Goal: Information Seeking & Learning: Learn about a topic

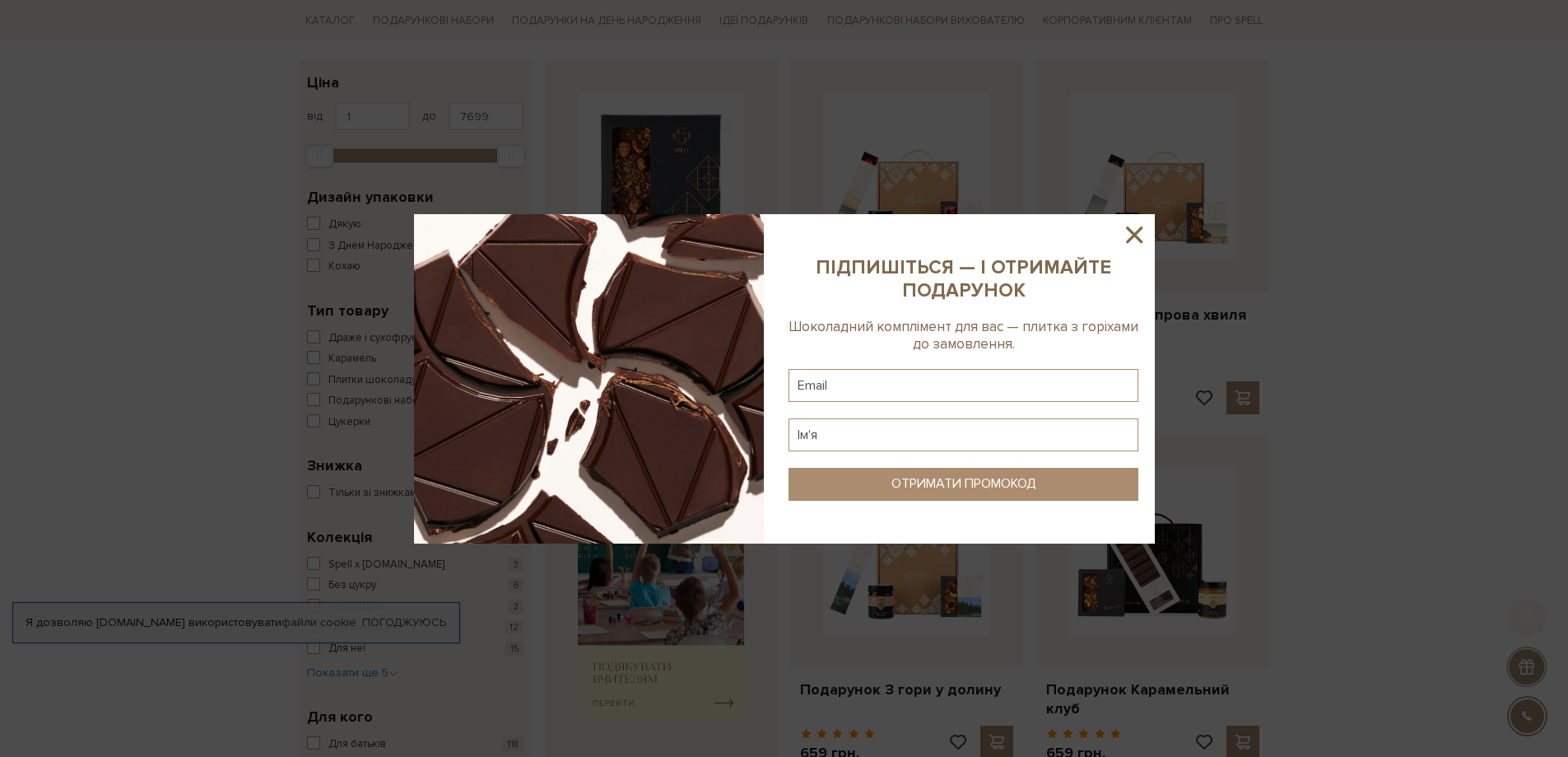
scroll to position [329, 0]
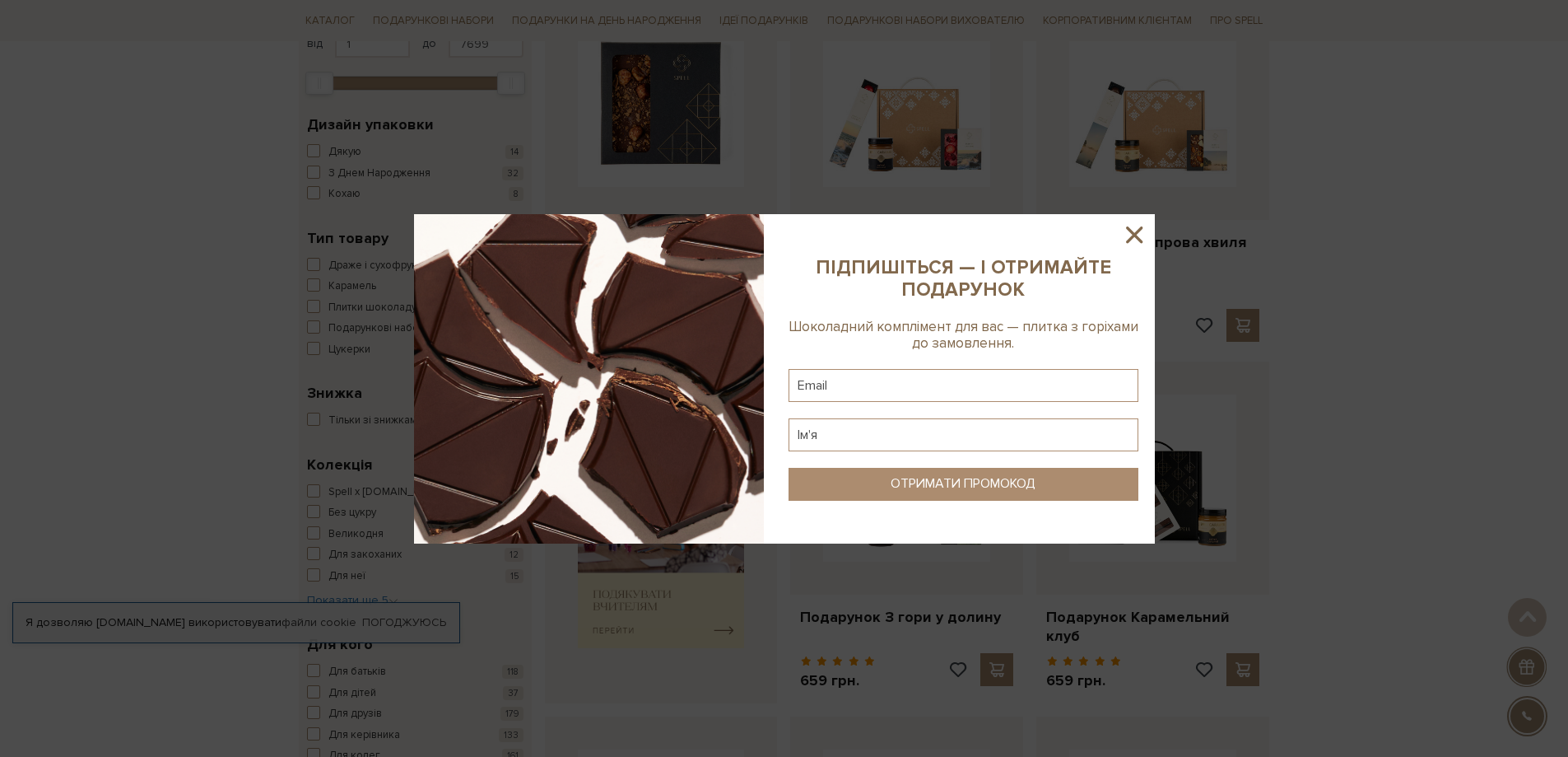
click at [1132, 230] on icon at bounding box center [1134, 235] width 28 height 28
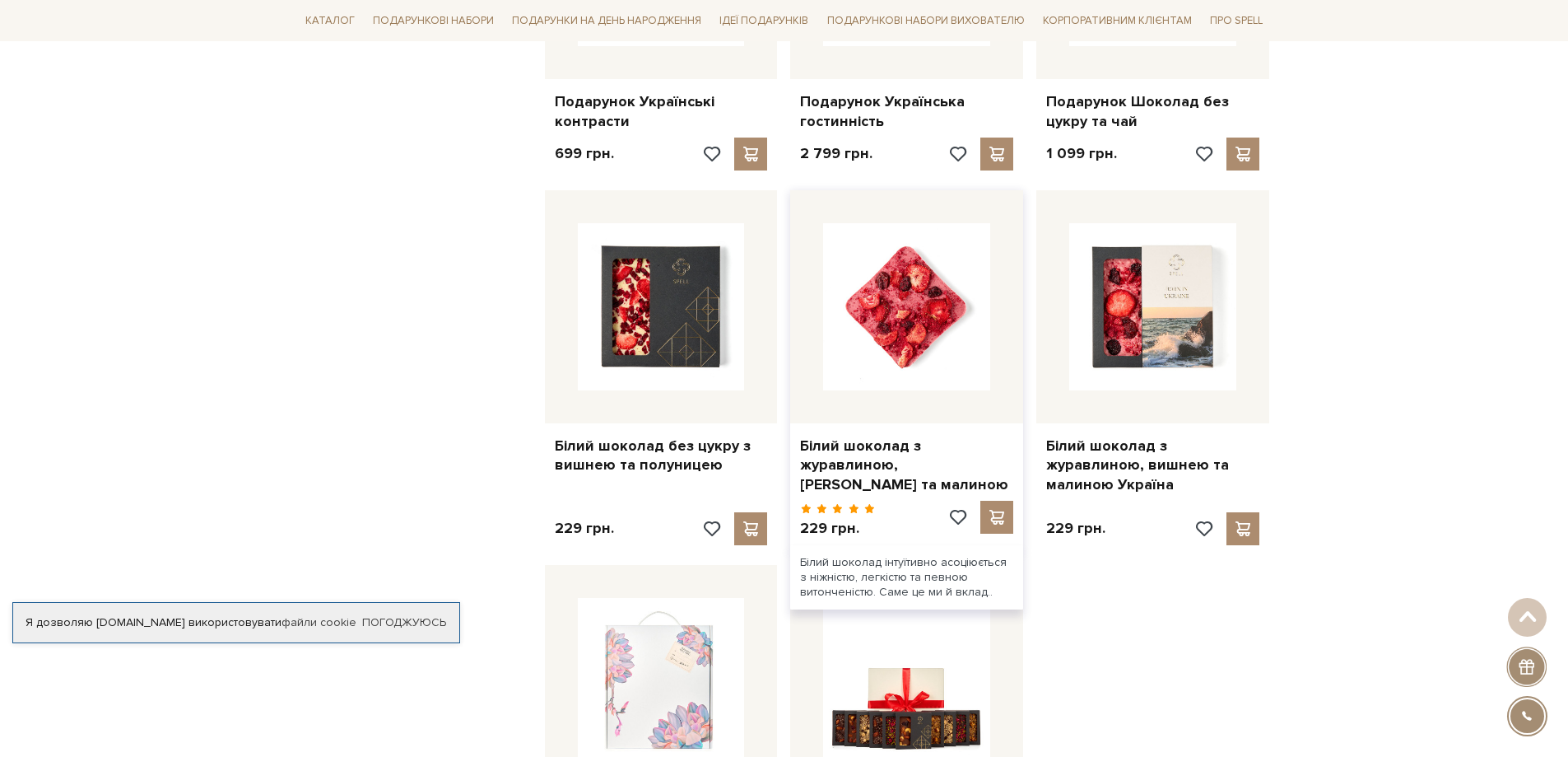
scroll to position [1811, 0]
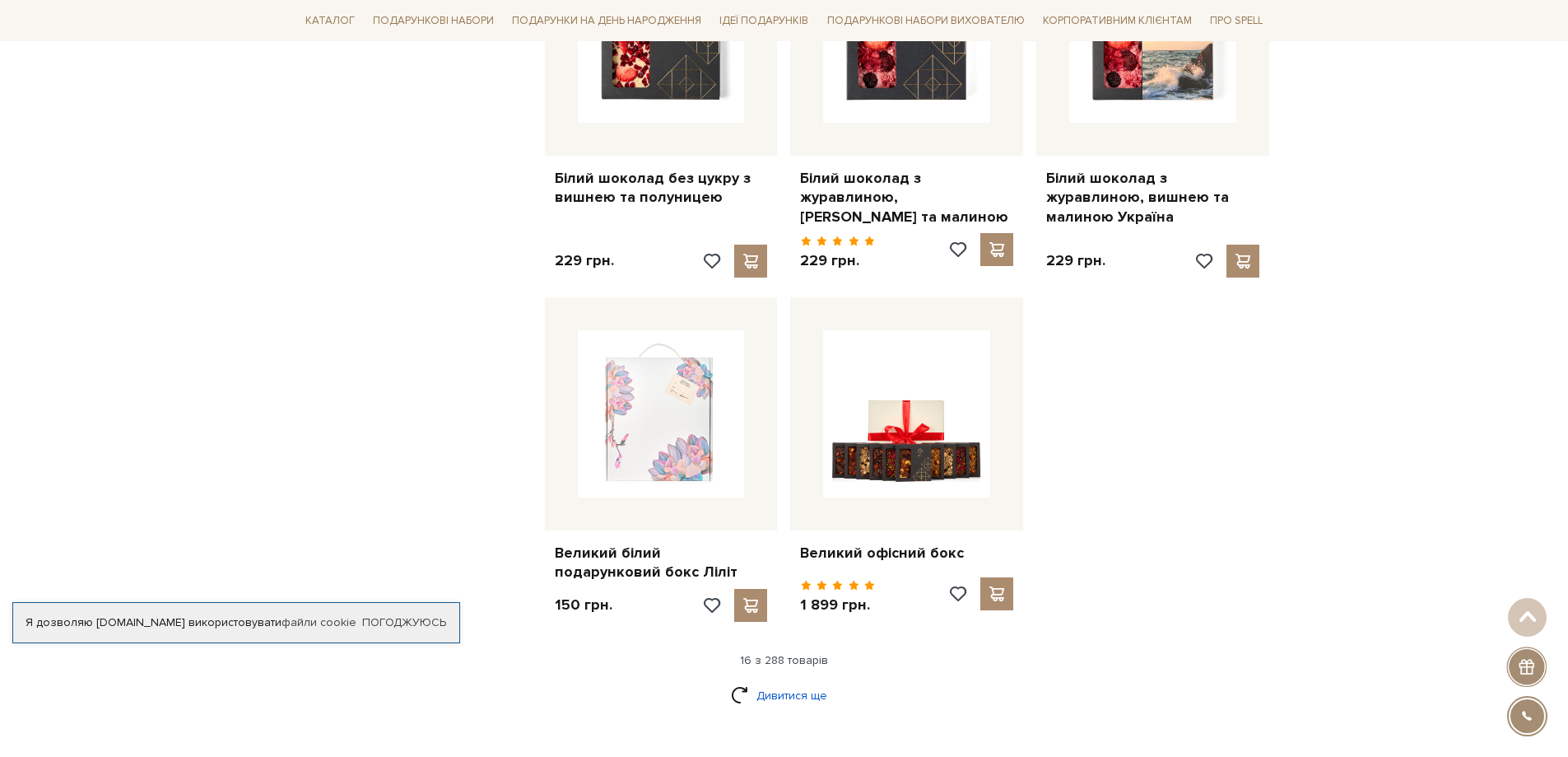
click at [790, 681] on link "Дивитися ще" at bounding box center [784, 695] width 107 height 29
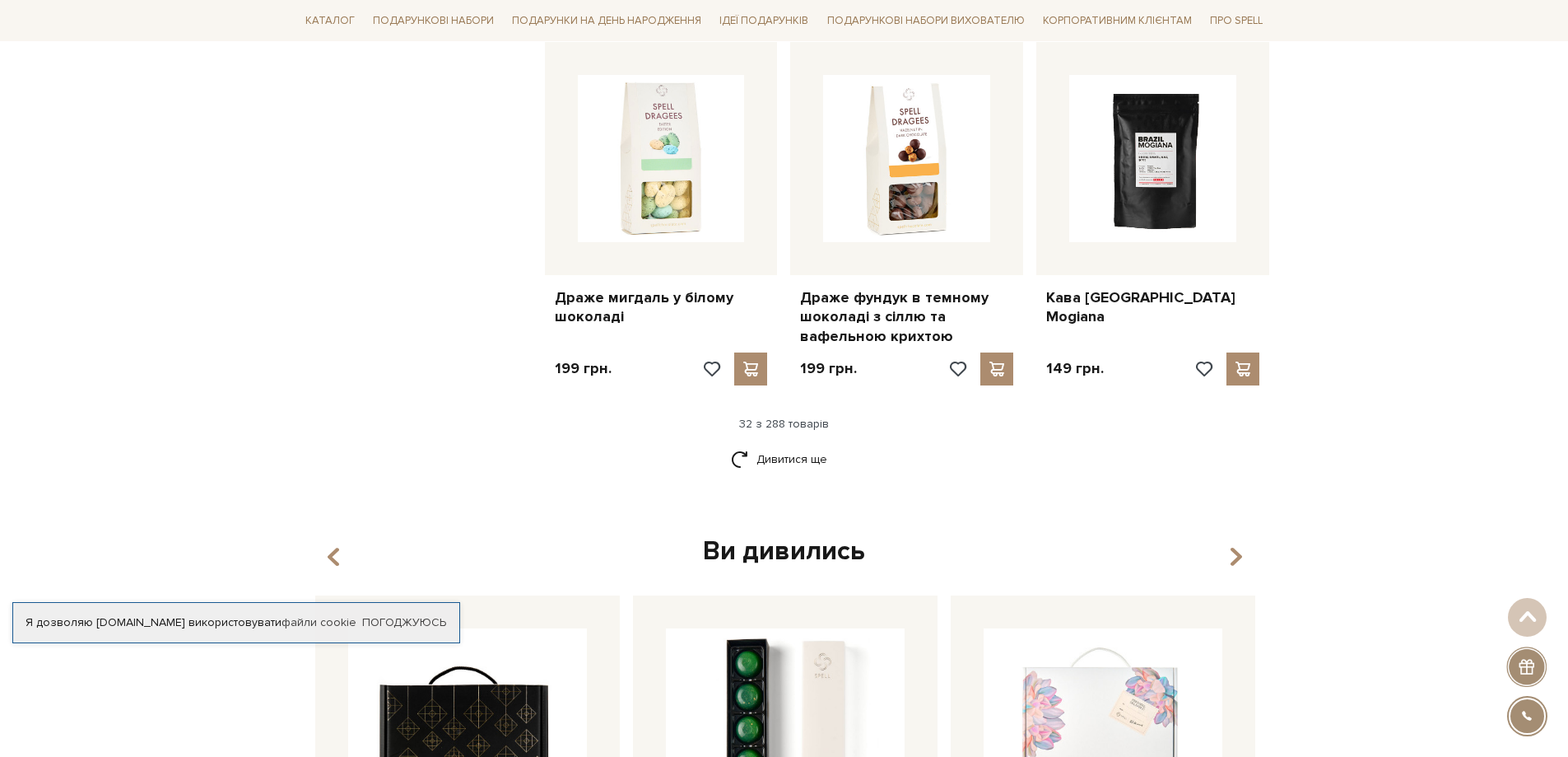
scroll to position [3788, 0]
click at [789, 443] on link "Дивитися ще" at bounding box center [784, 457] width 107 height 29
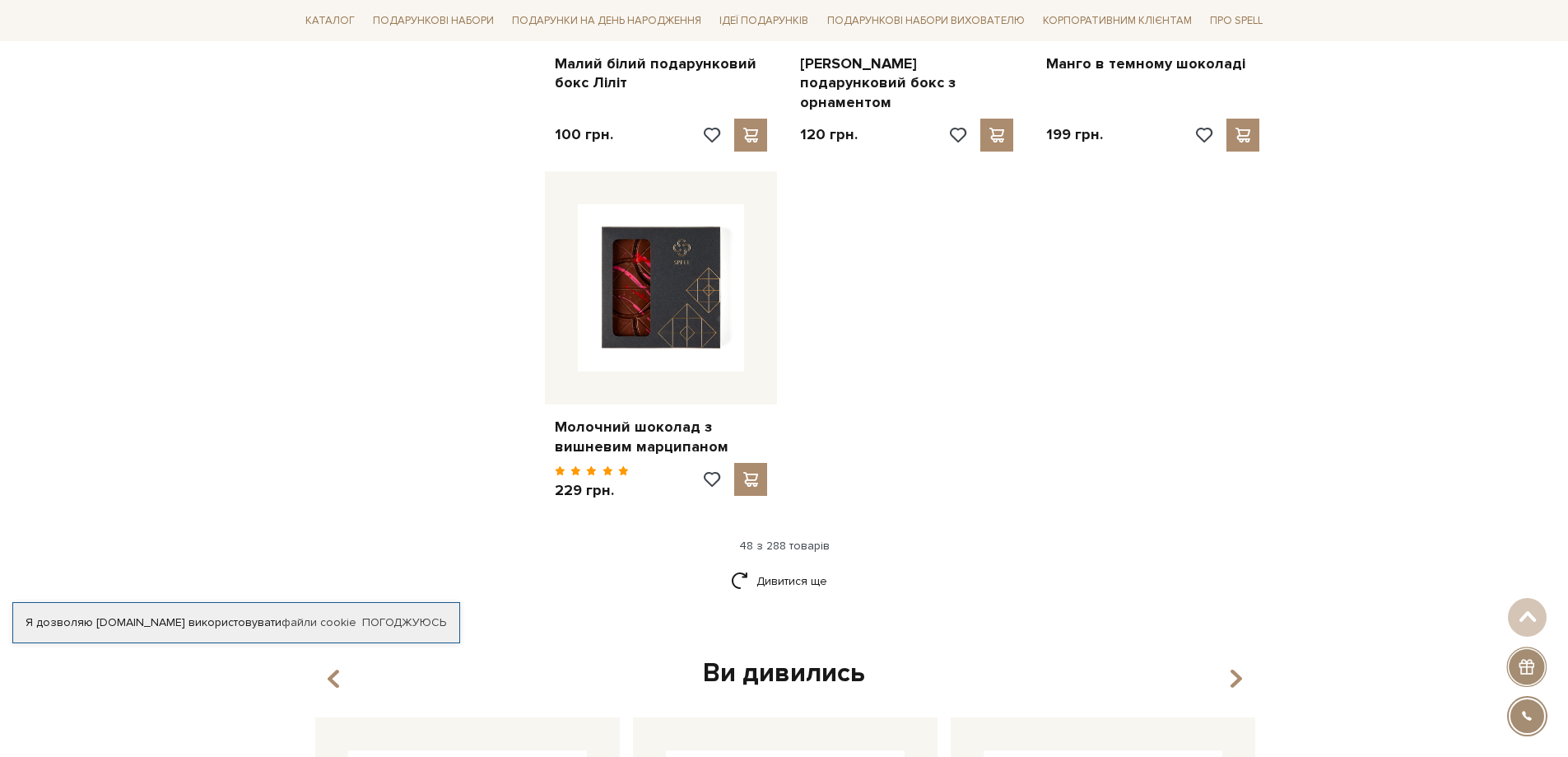
scroll to position [5763, 0]
click at [800, 566] on link "Дивитися ще" at bounding box center [784, 579] width 107 height 29
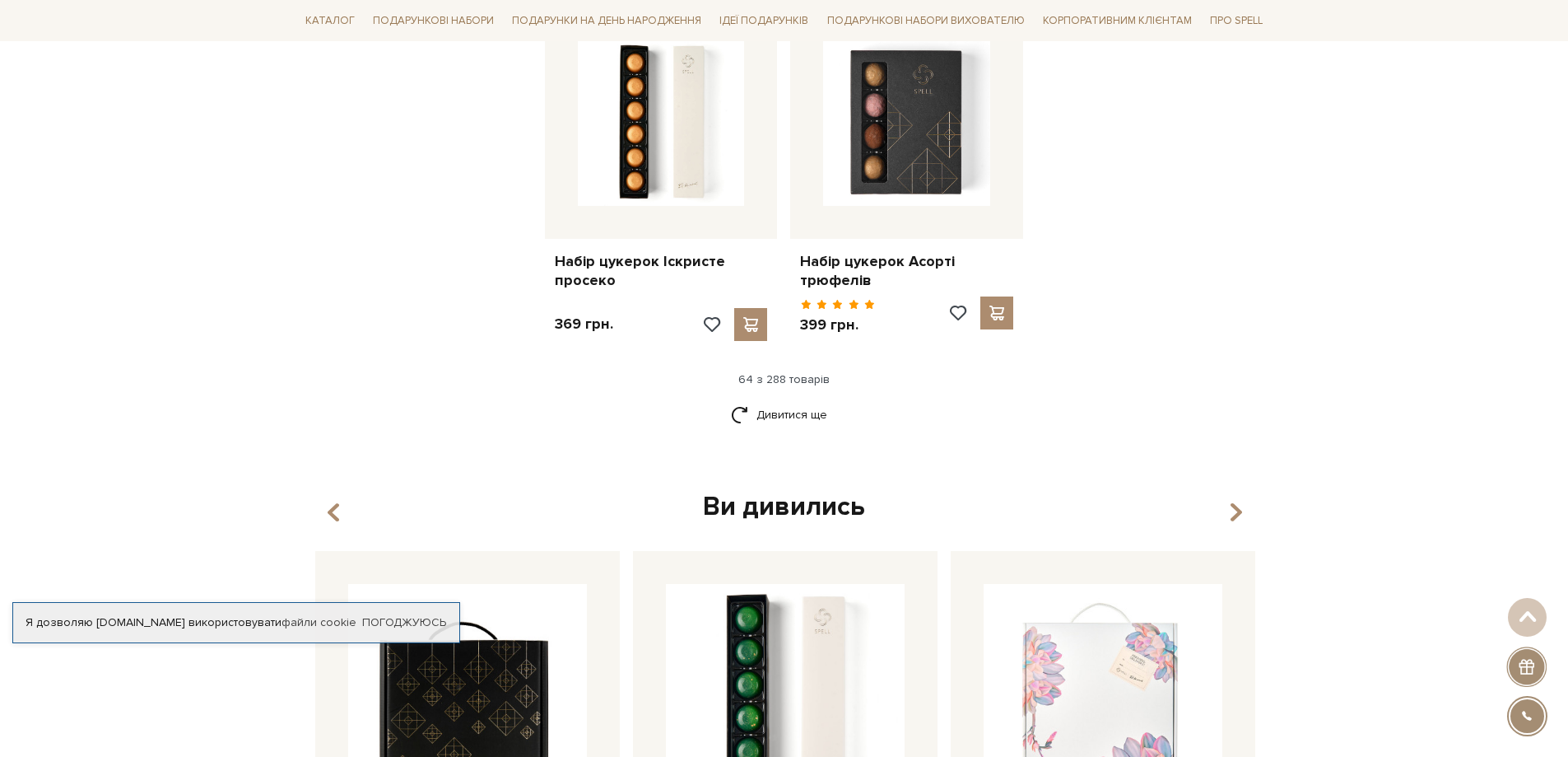
scroll to position [7739, 0]
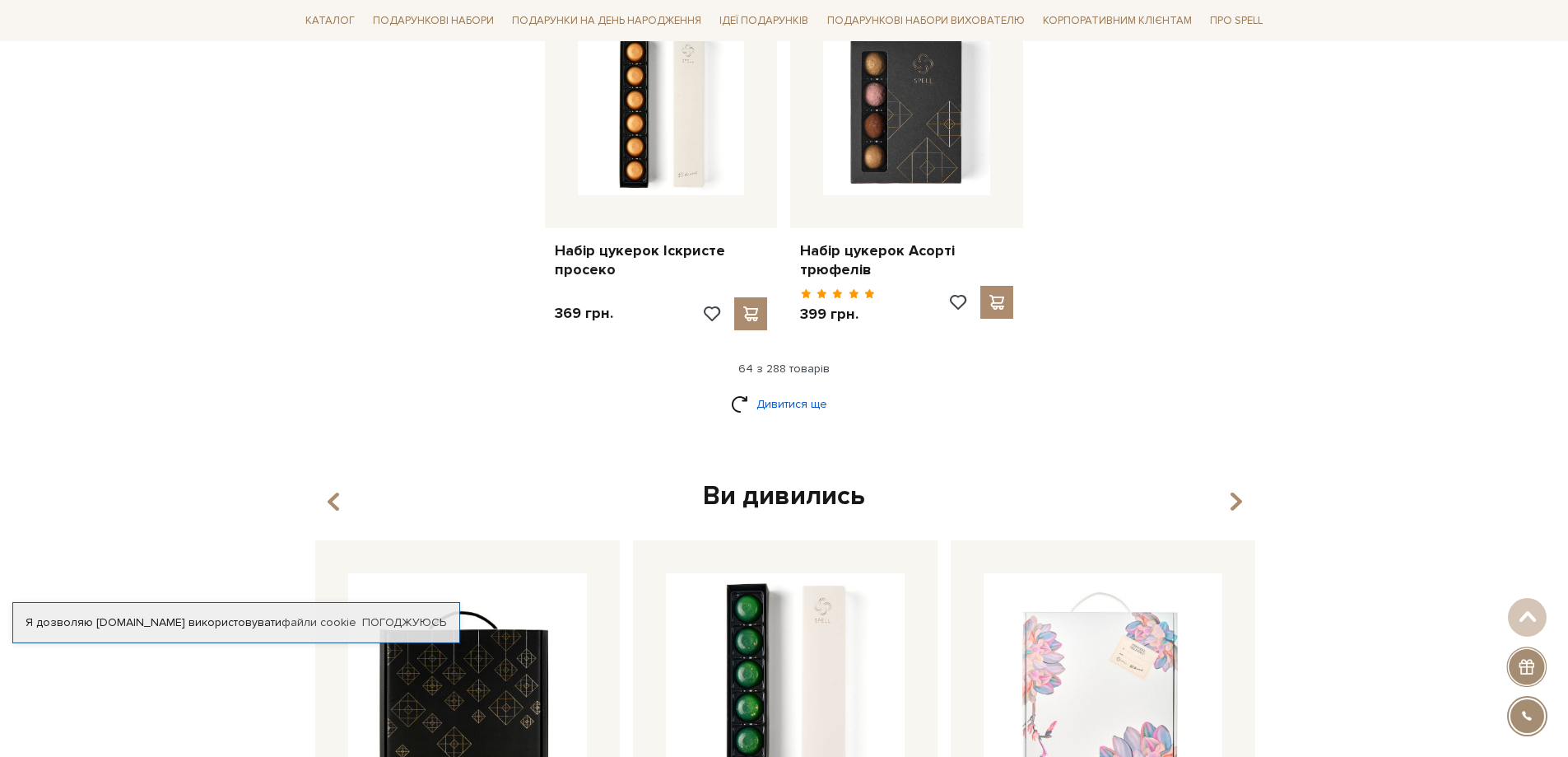
click at [790, 390] on link "Дивитися ще" at bounding box center [784, 404] width 107 height 29
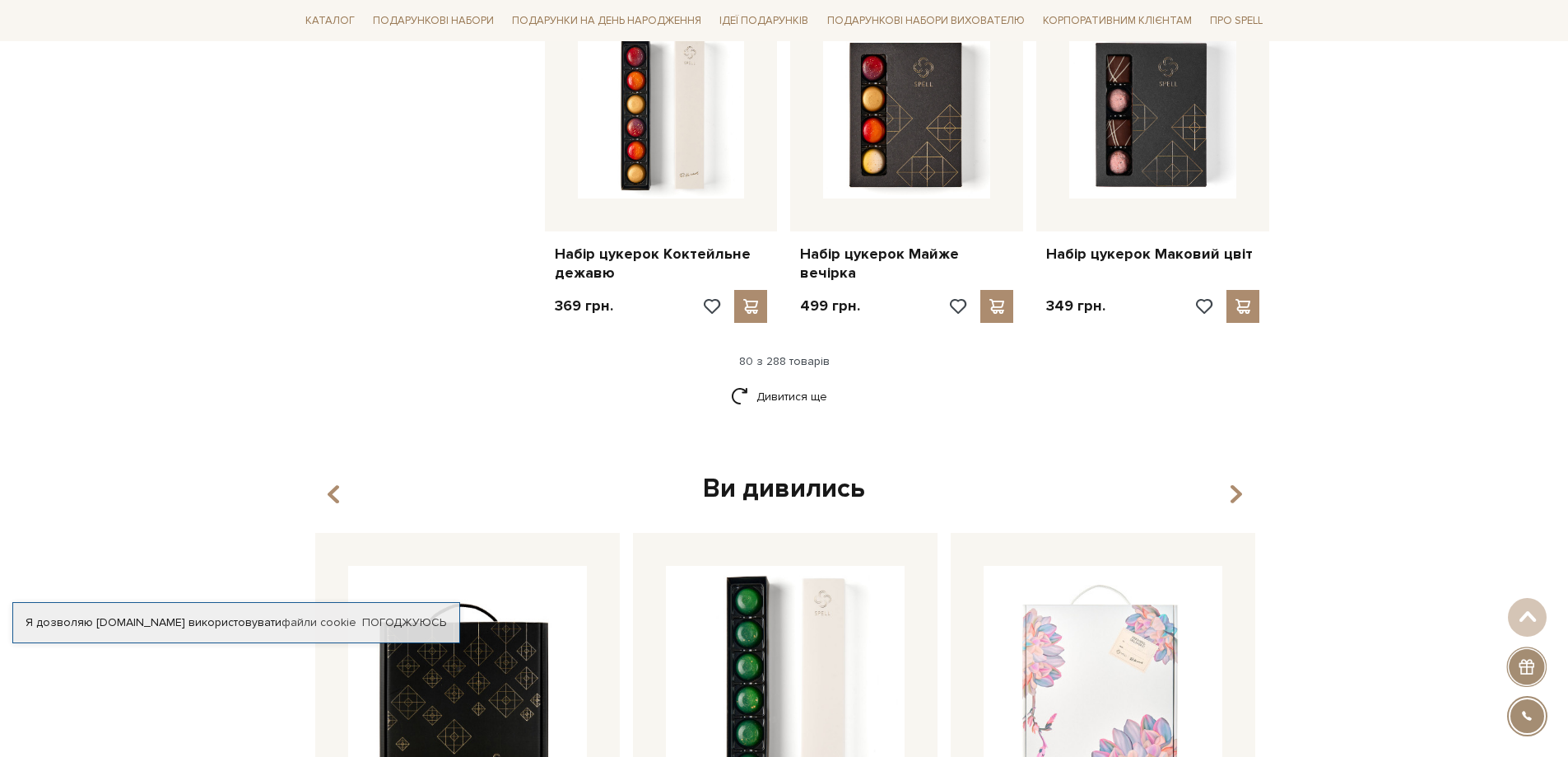
scroll to position [9550, 0]
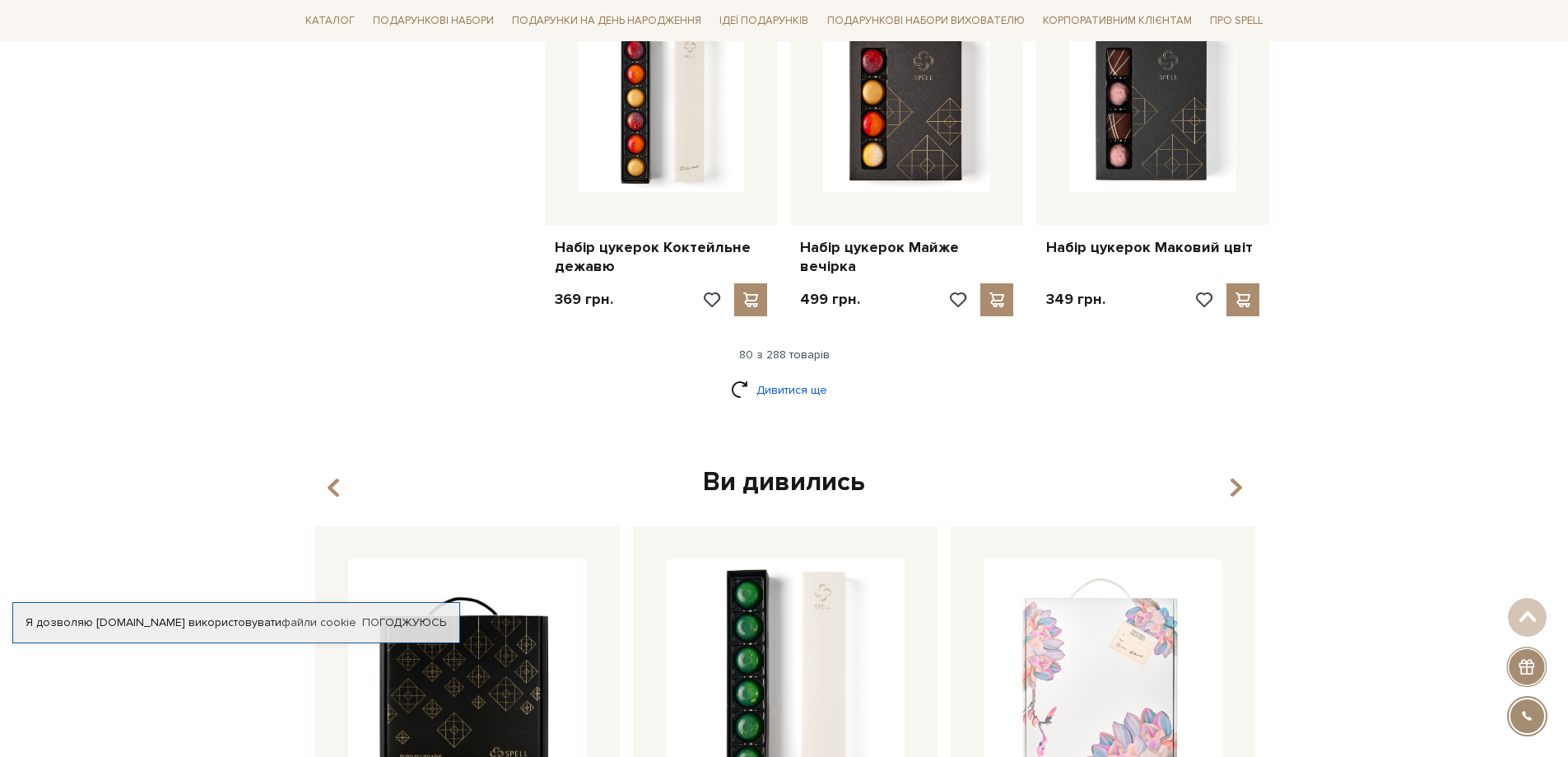
click at [743, 375] on link "Дивитися ще" at bounding box center [784, 389] width 107 height 29
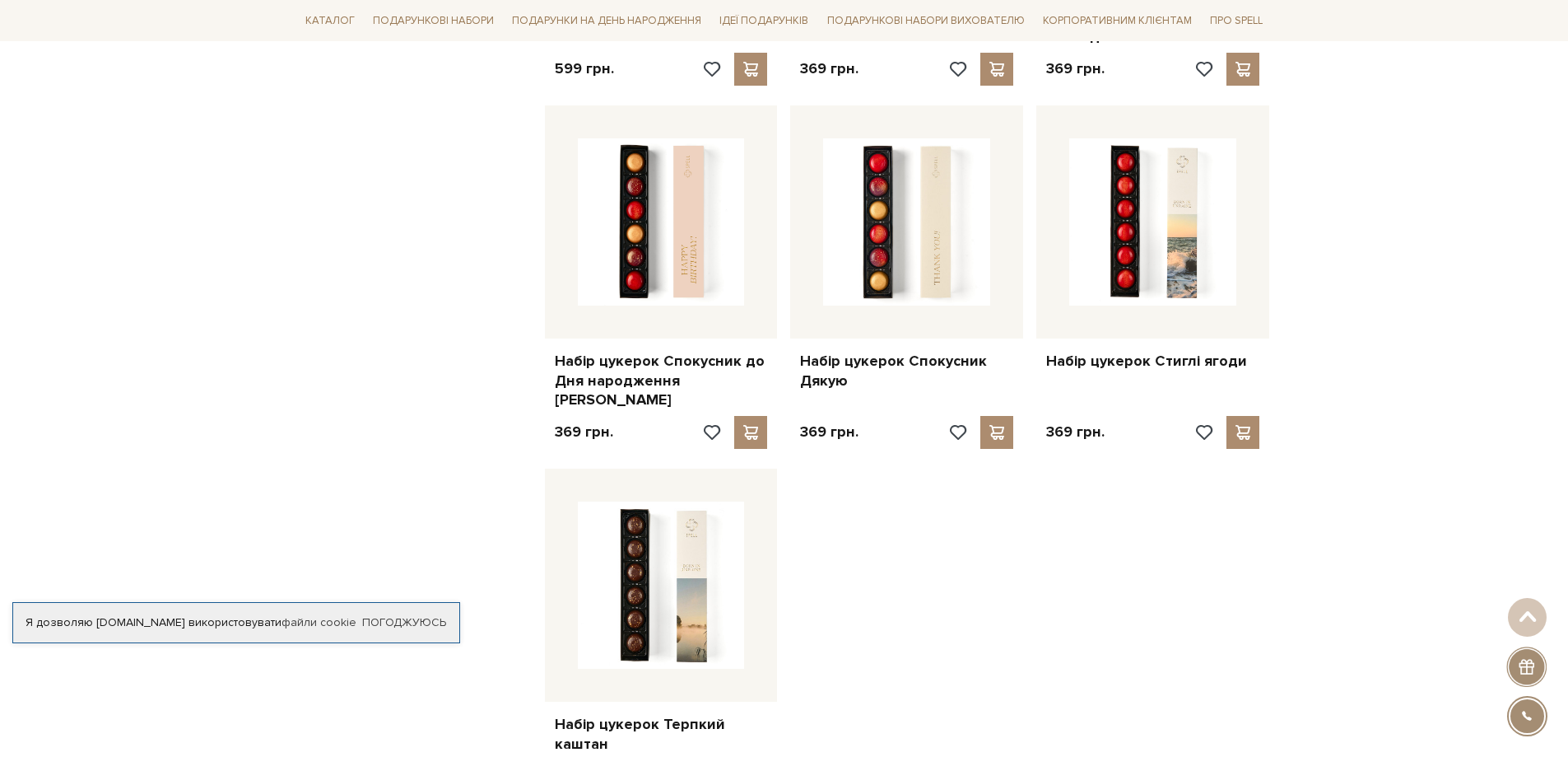
scroll to position [11362, 0]
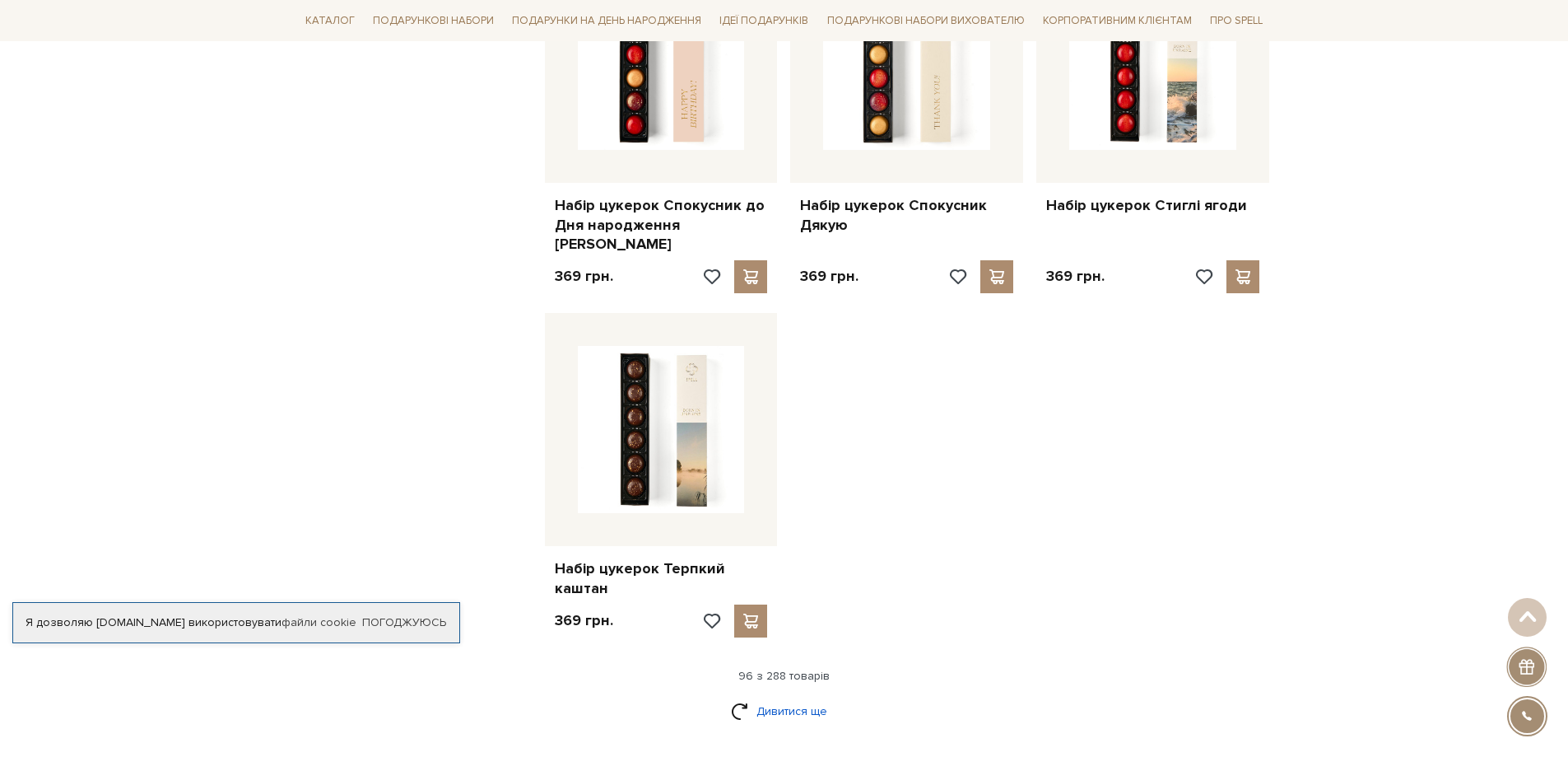
click at [797, 696] on link "Дивитися ще" at bounding box center [784, 710] width 107 height 29
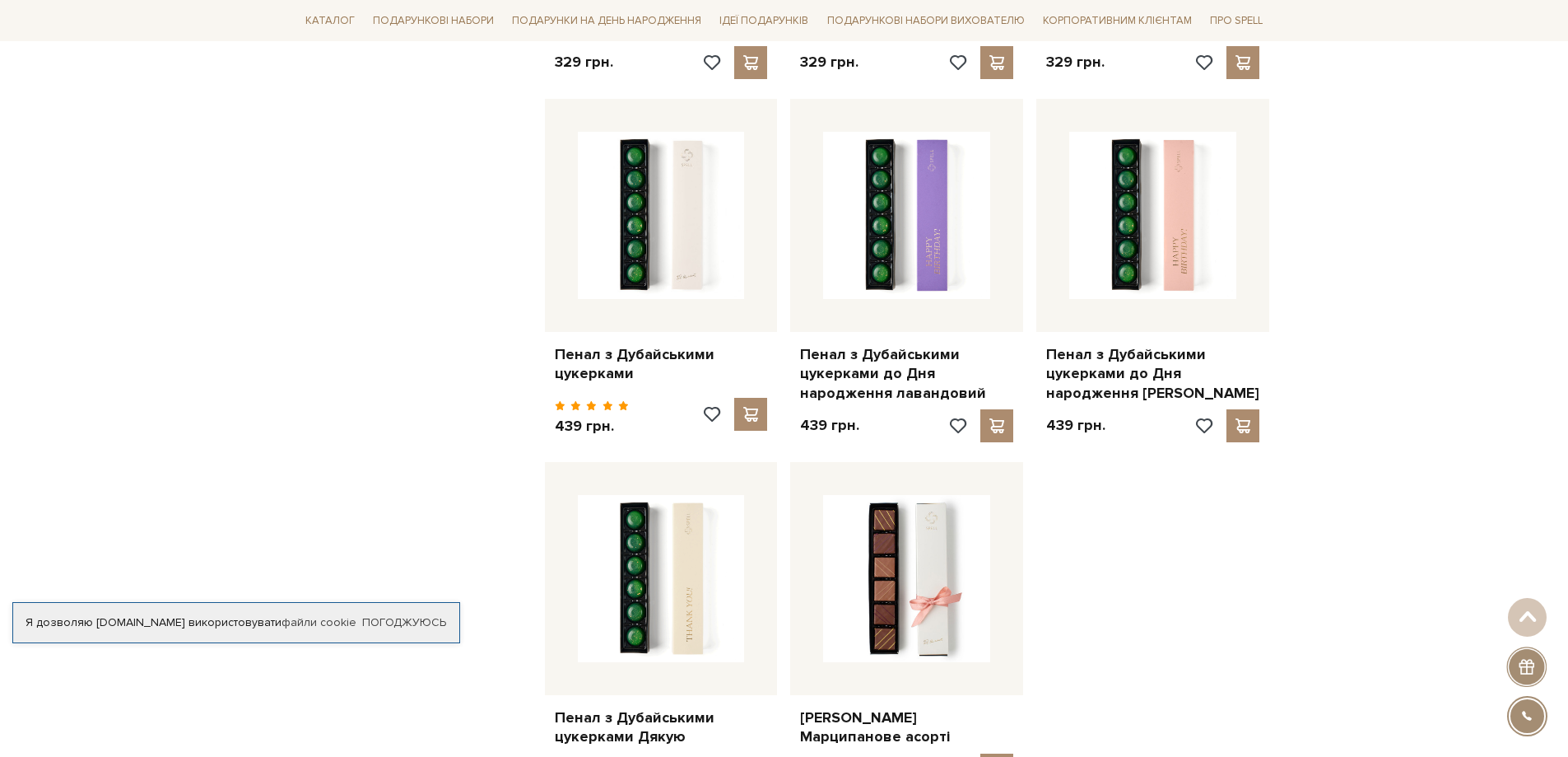
scroll to position [13173, 0]
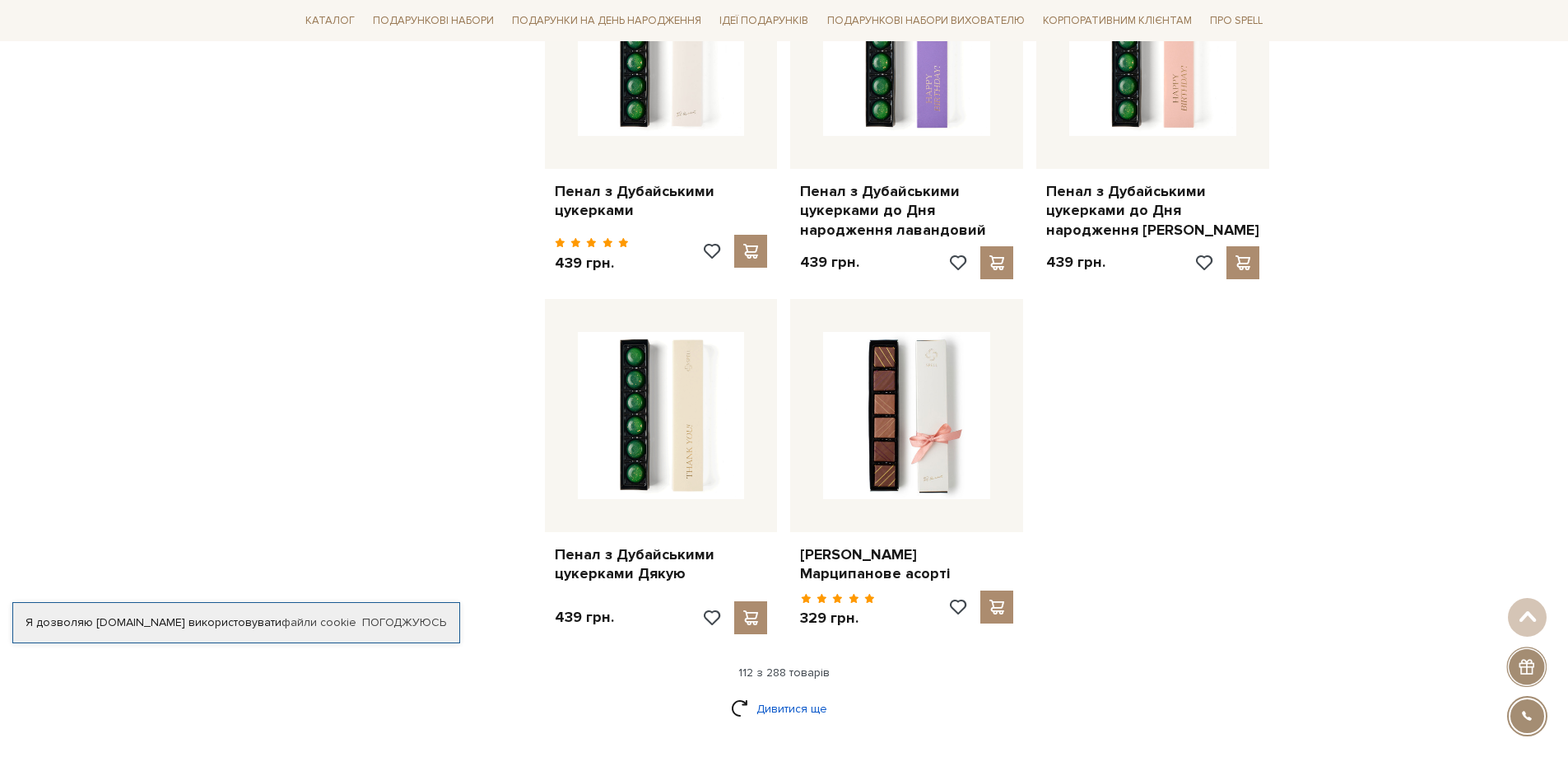
click at [793, 694] on link "Дивитися ще" at bounding box center [784, 708] width 107 height 29
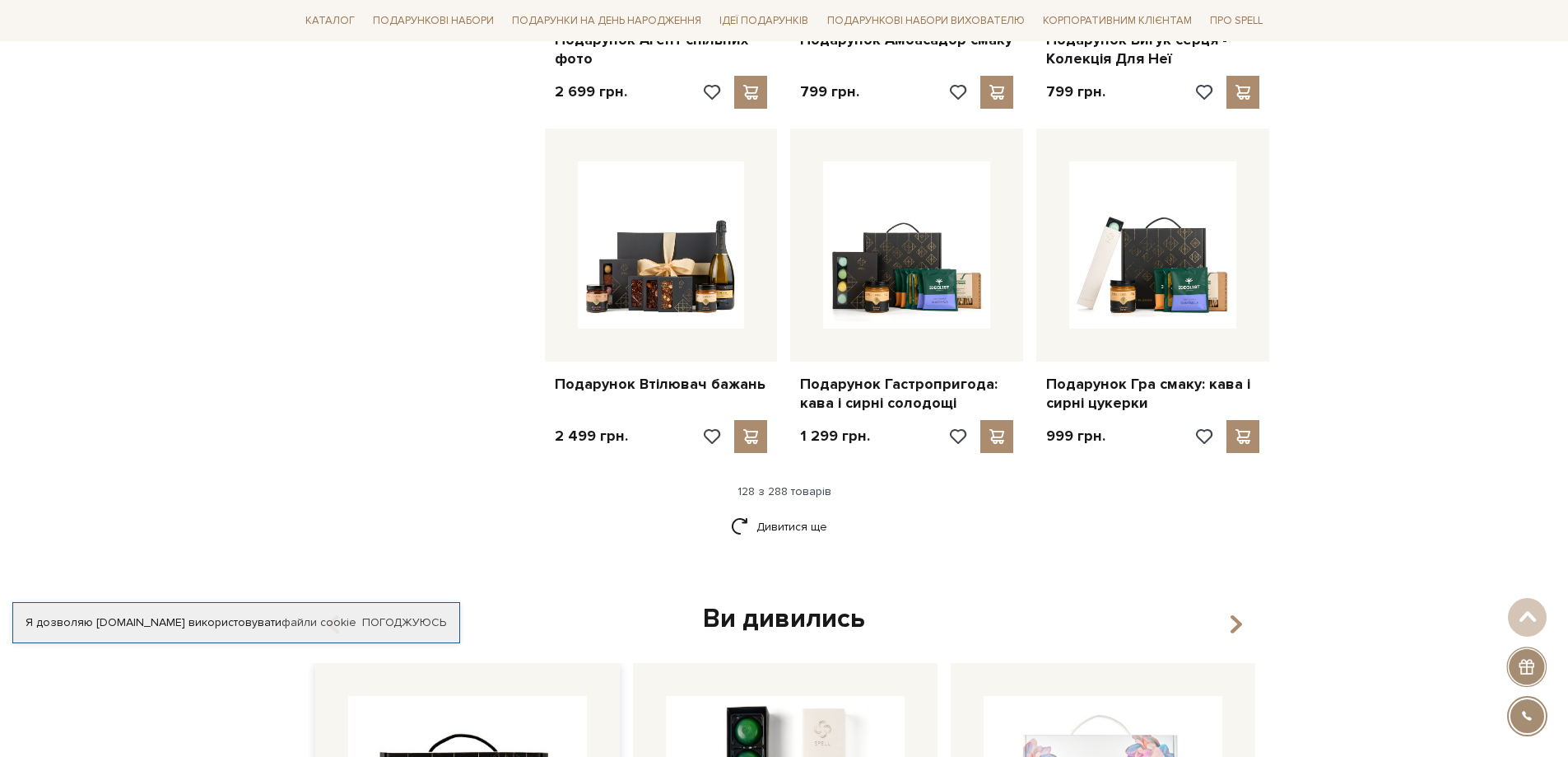
scroll to position [15313, 0]
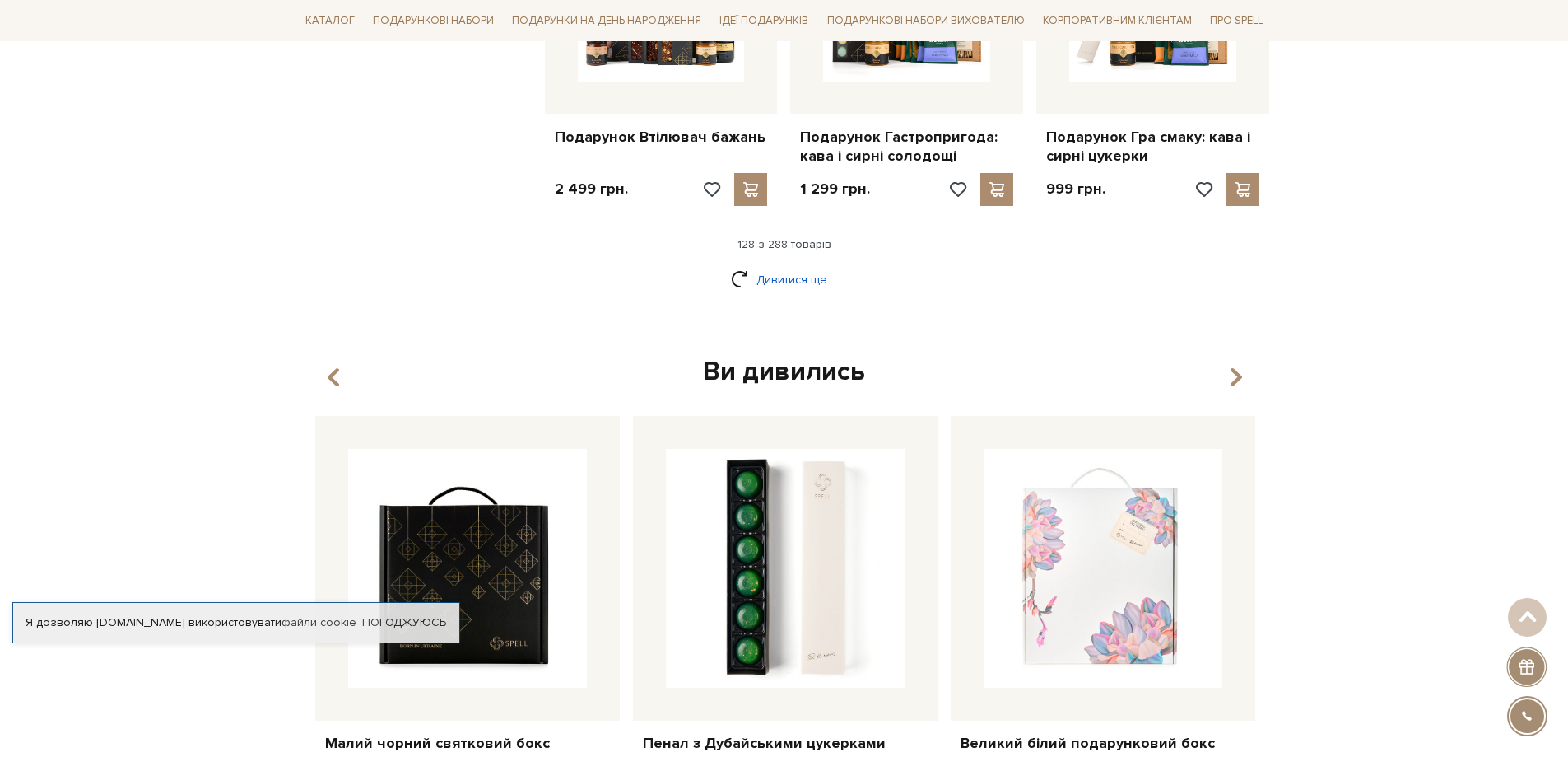
click at [752, 265] on link "Дивитися ще" at bounding box center [784, 279] width 107 height 29
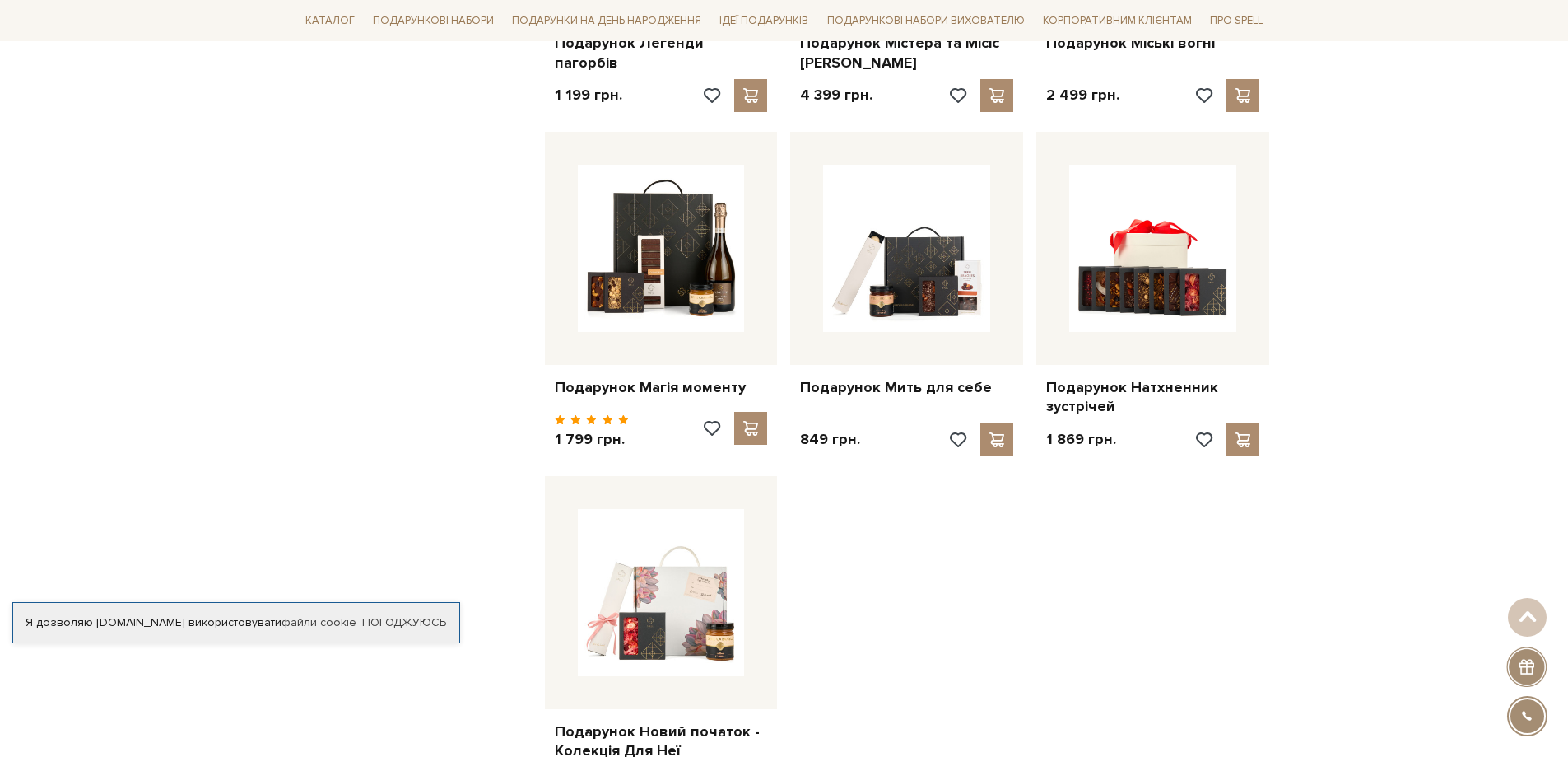
scroll to position [16877, 0]
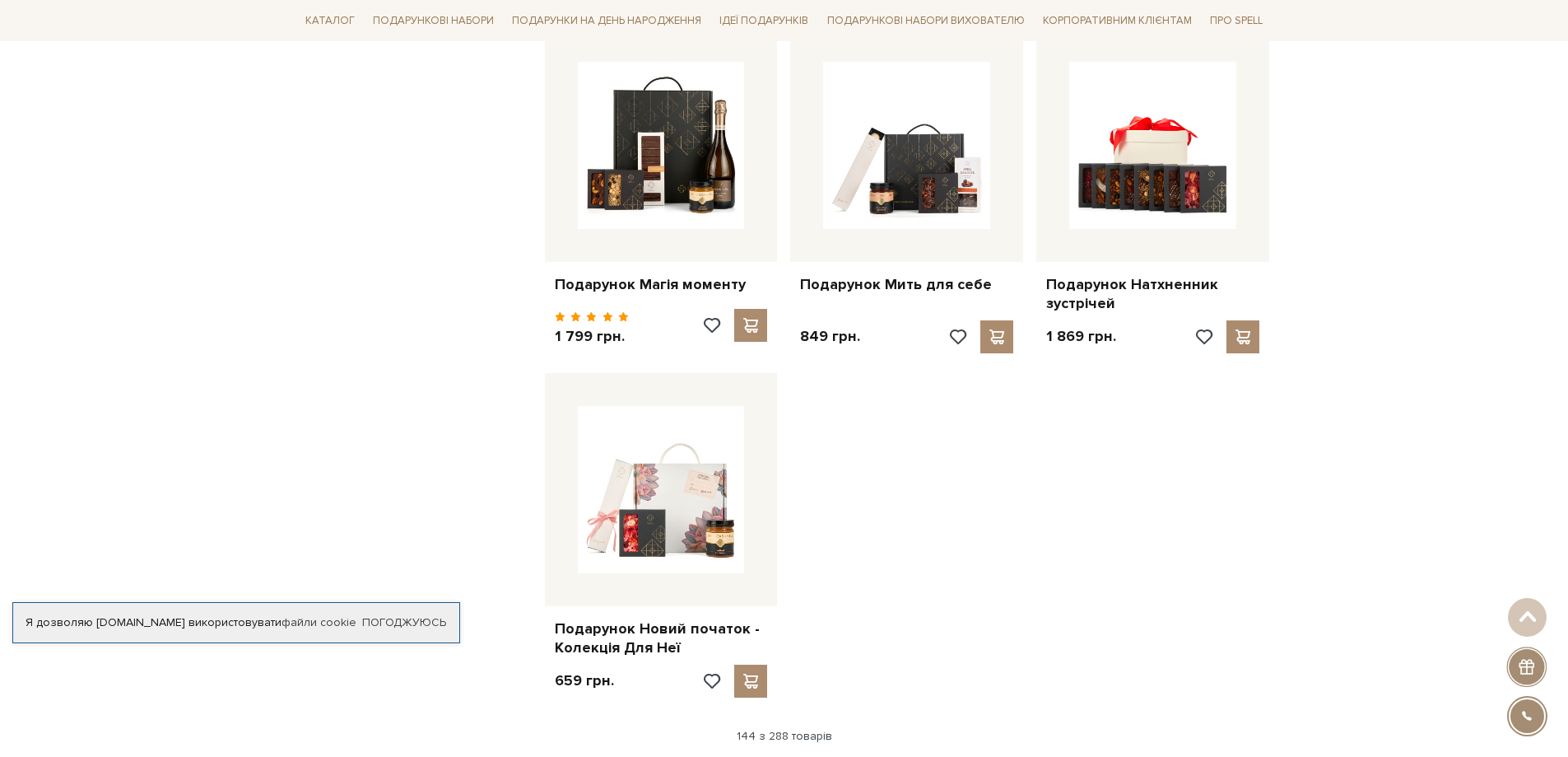
click at [754, 756] on link "Дивитися ще" at bounding box center [784, 771] width 107 height 29
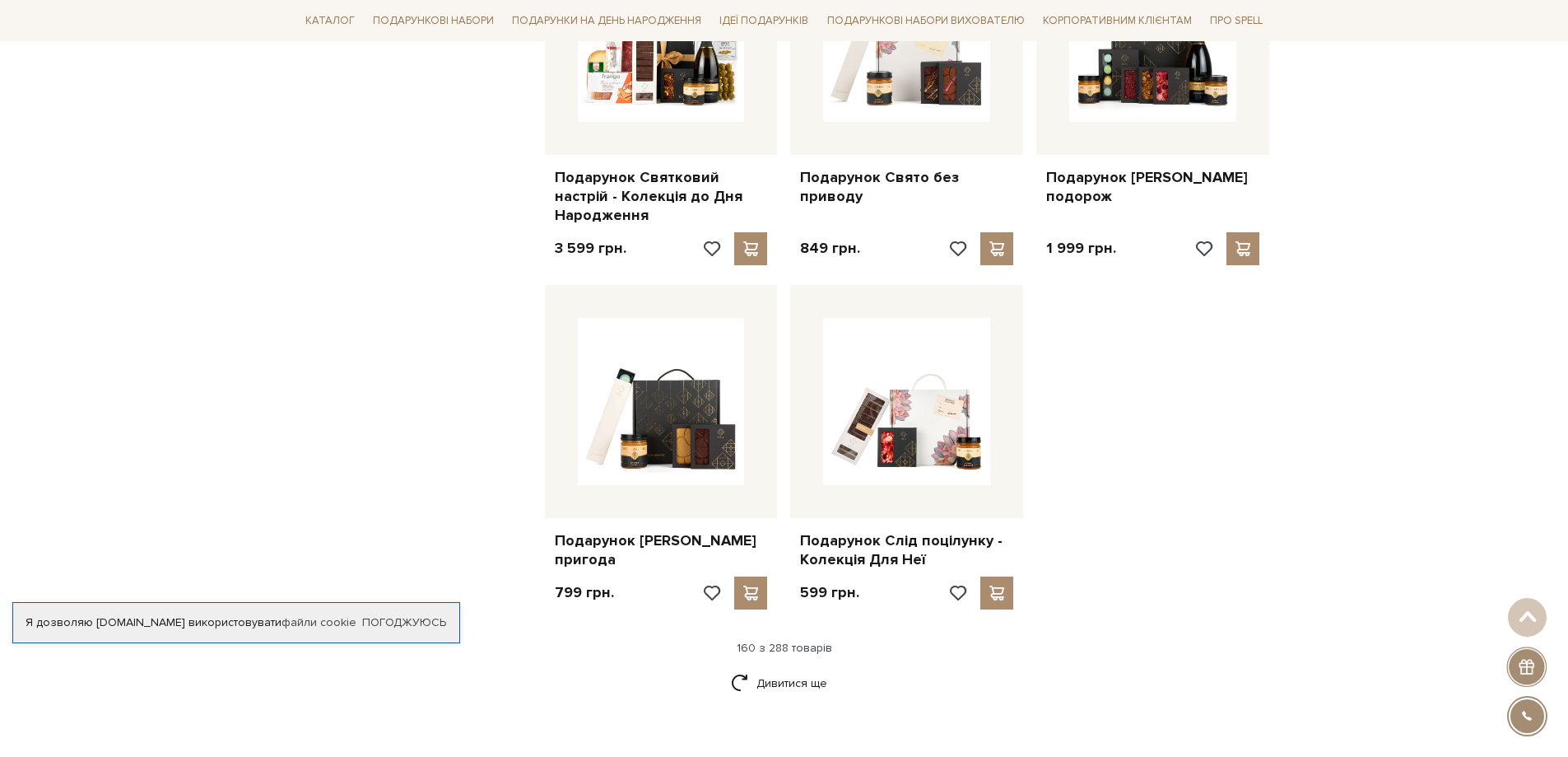
scroll to position [18853, 0]
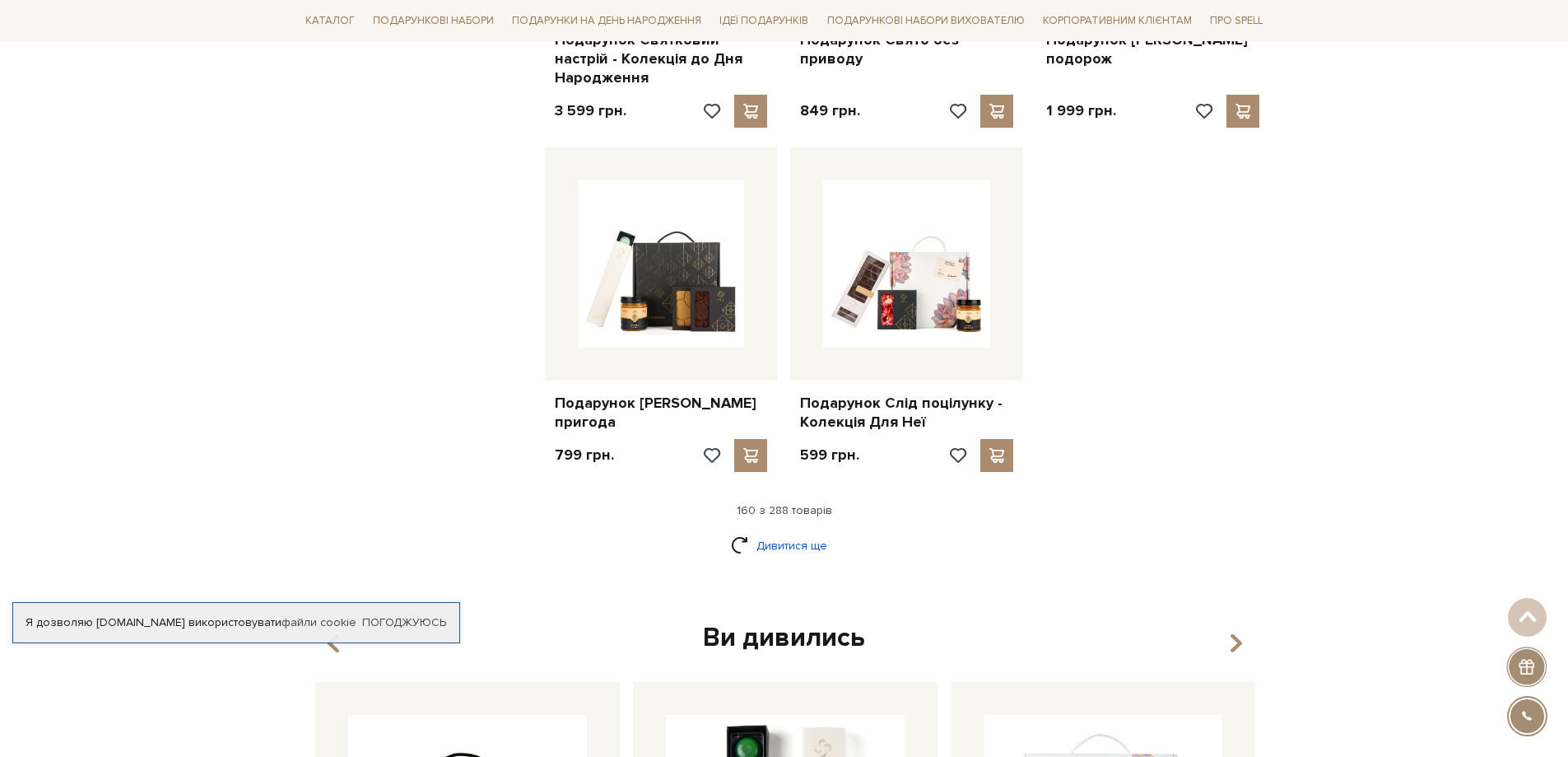
click at [758, 531] on link "Дивитися ще" at bounding box center [784, 545] width 107 height 29
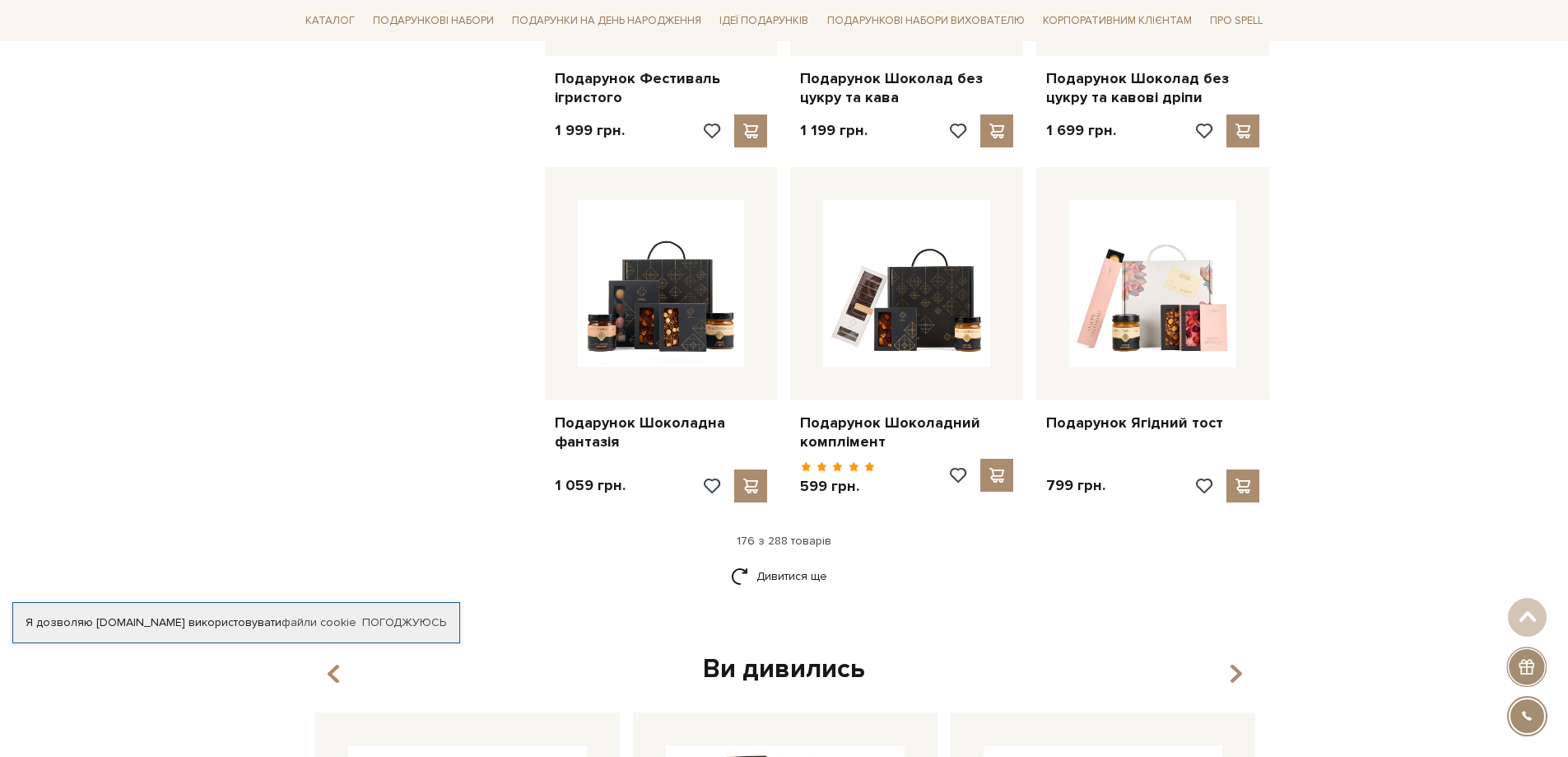
scroll to position [20747, 0]
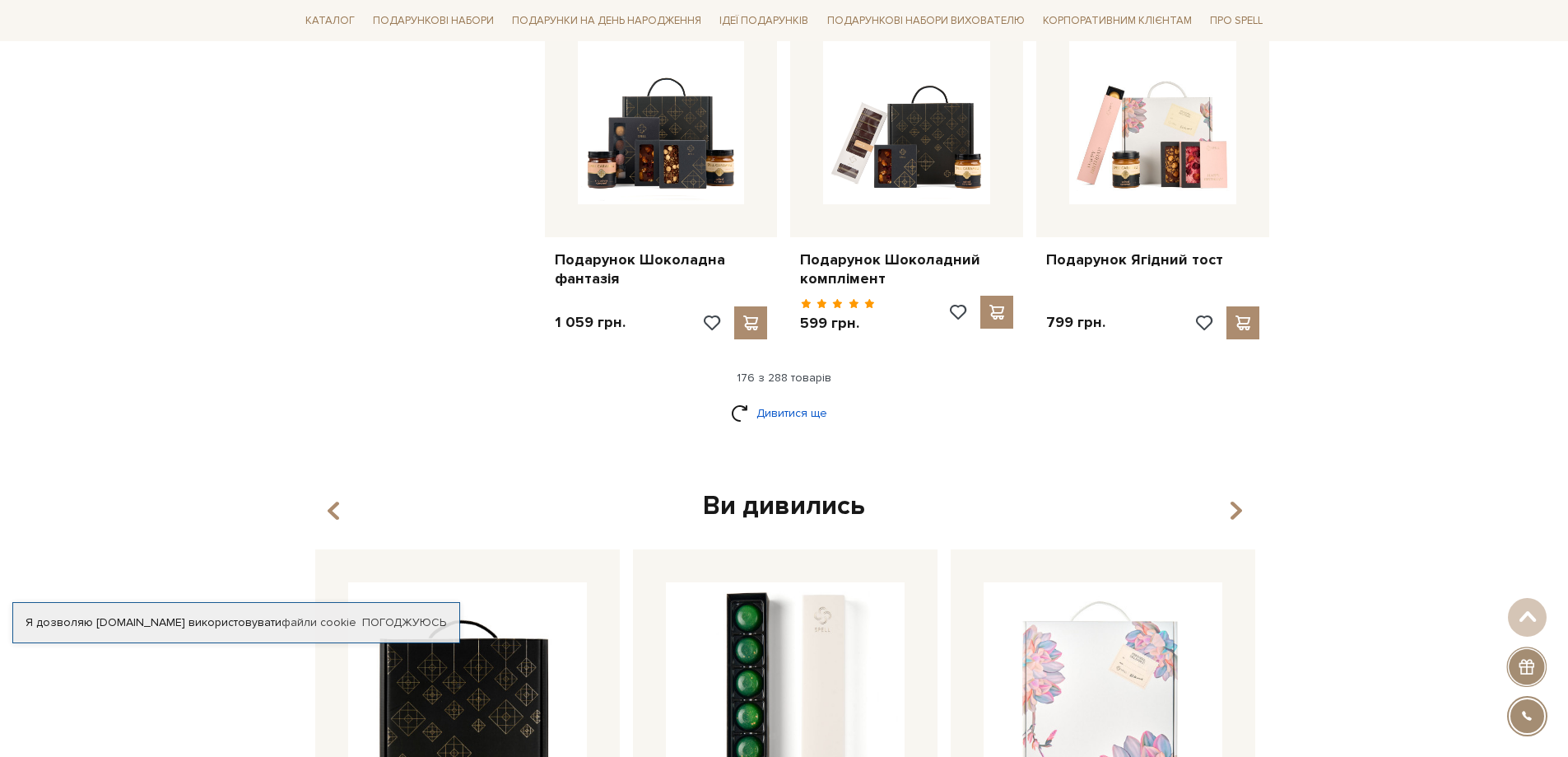
click at [759, 398] on link "Дивитися ще" at bounding box center [784, 412] width 107 height 29
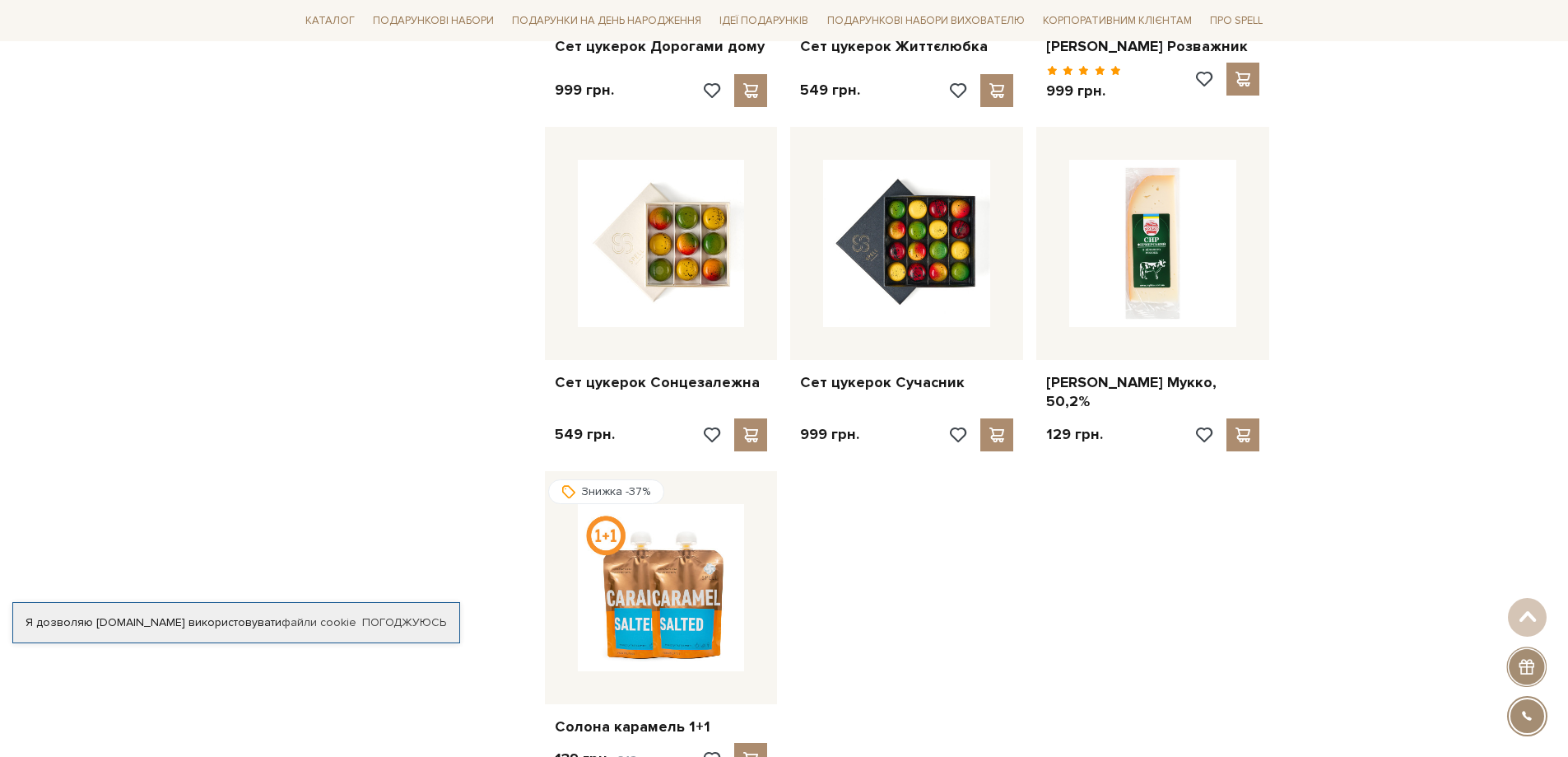
scroll to position [22558, 0]
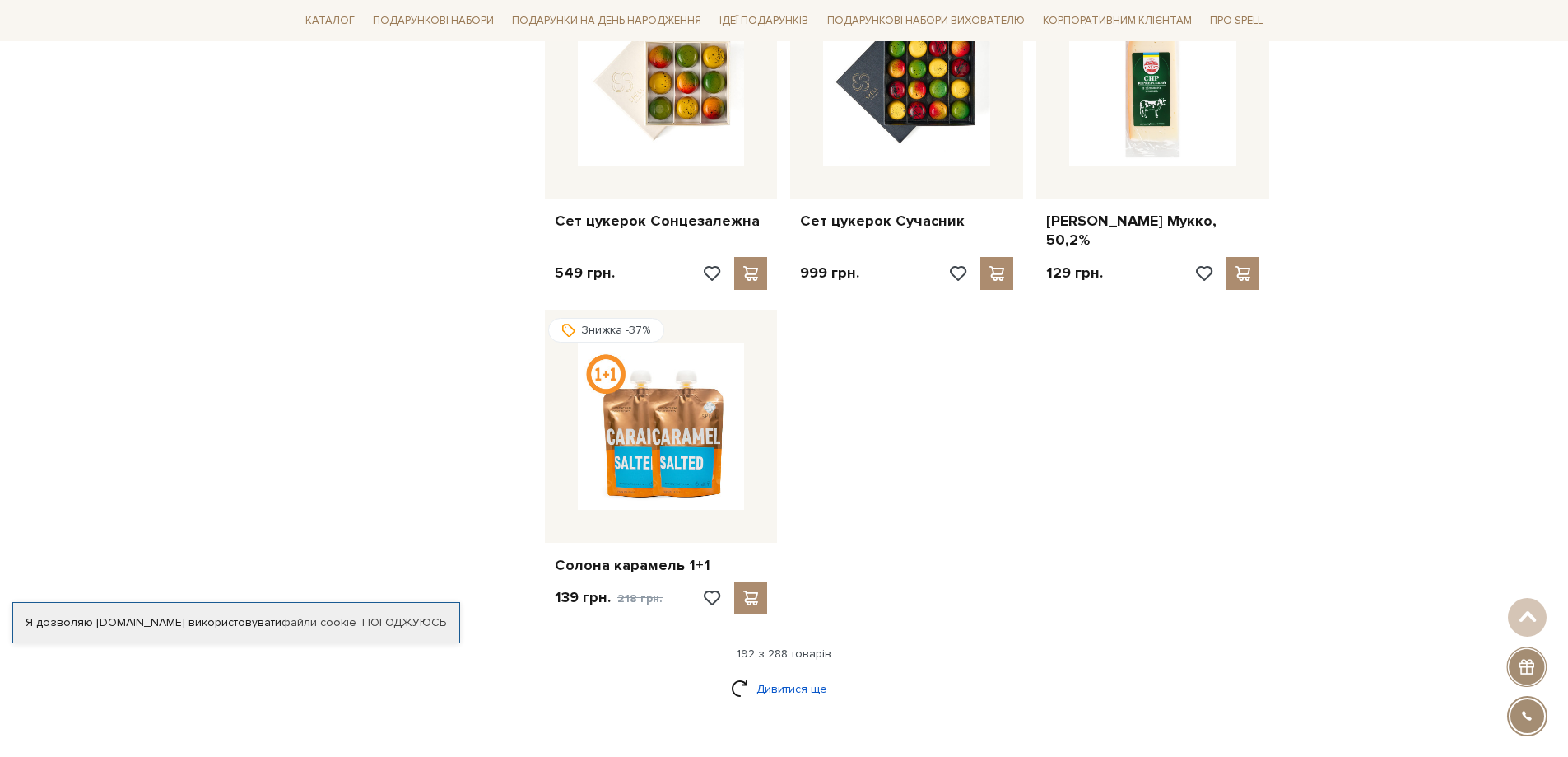
click at [779, 674] on link "Дивитися ще" at bounding box center [784, 688] width 107 height 29
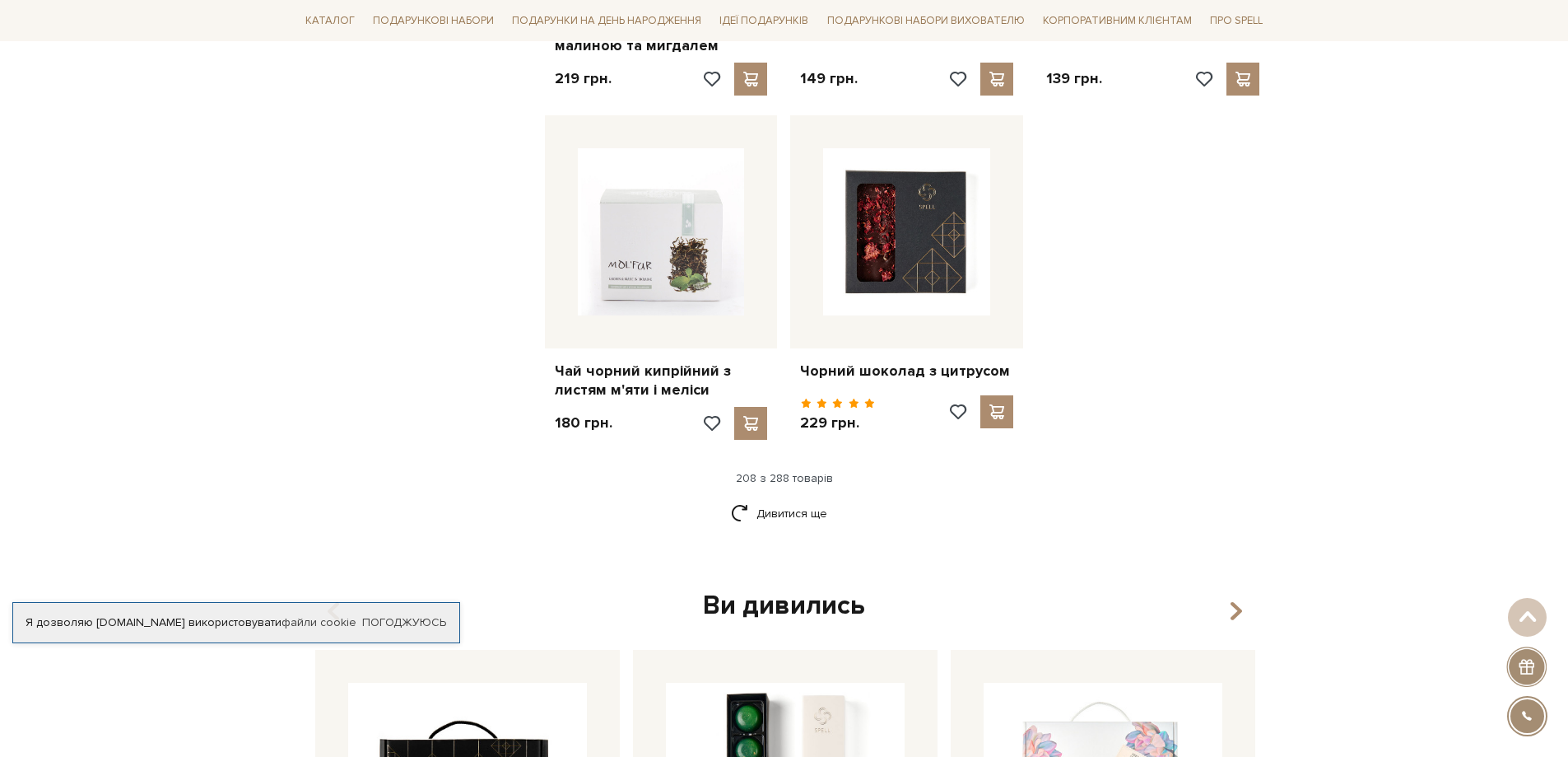
scroll to position [24534, 0]
click at [799, 498] on link "Дивитися ще" at bounding box center [784, 512] width 107 height 29
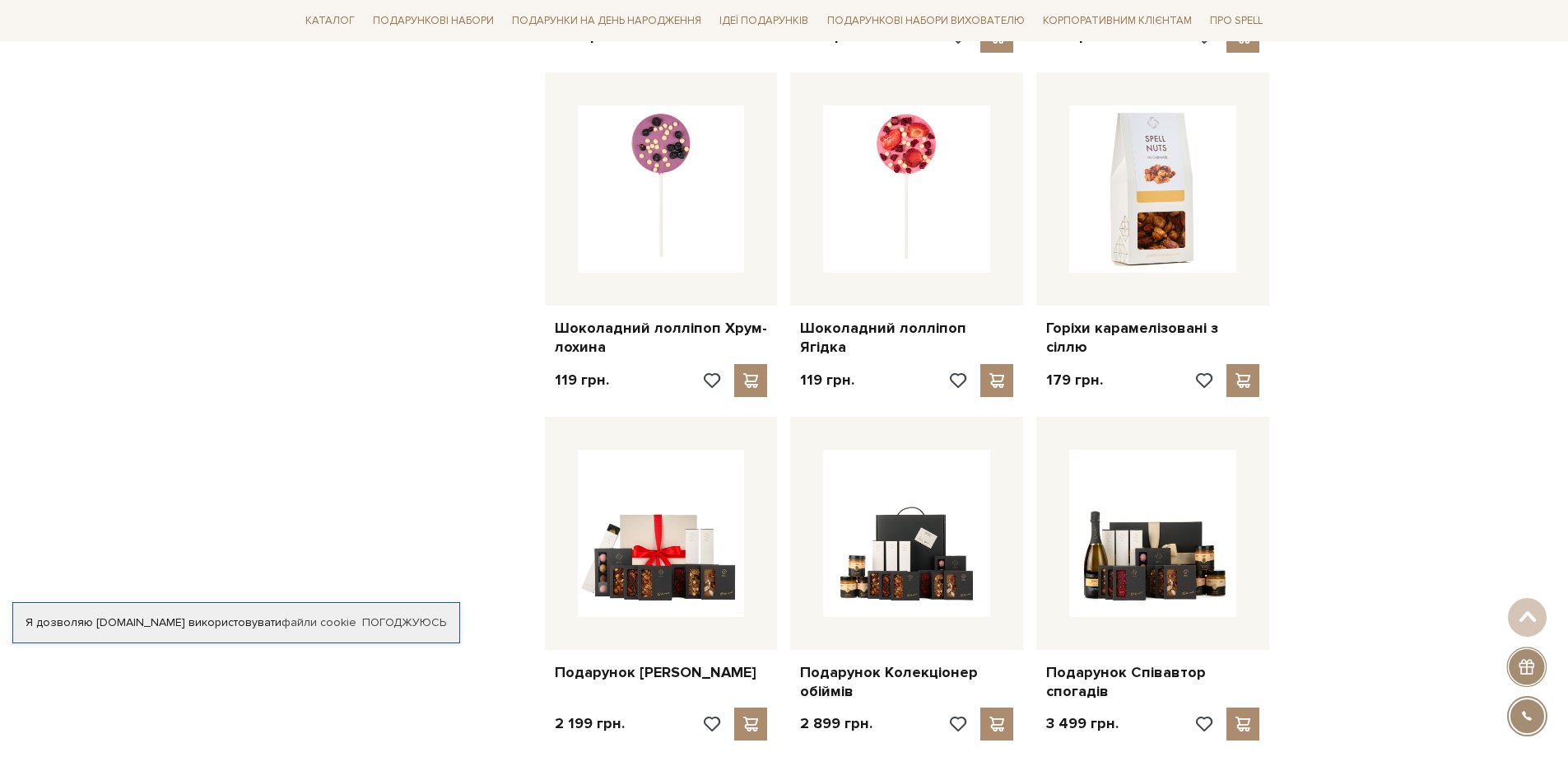
scroll to position [26098, 0]
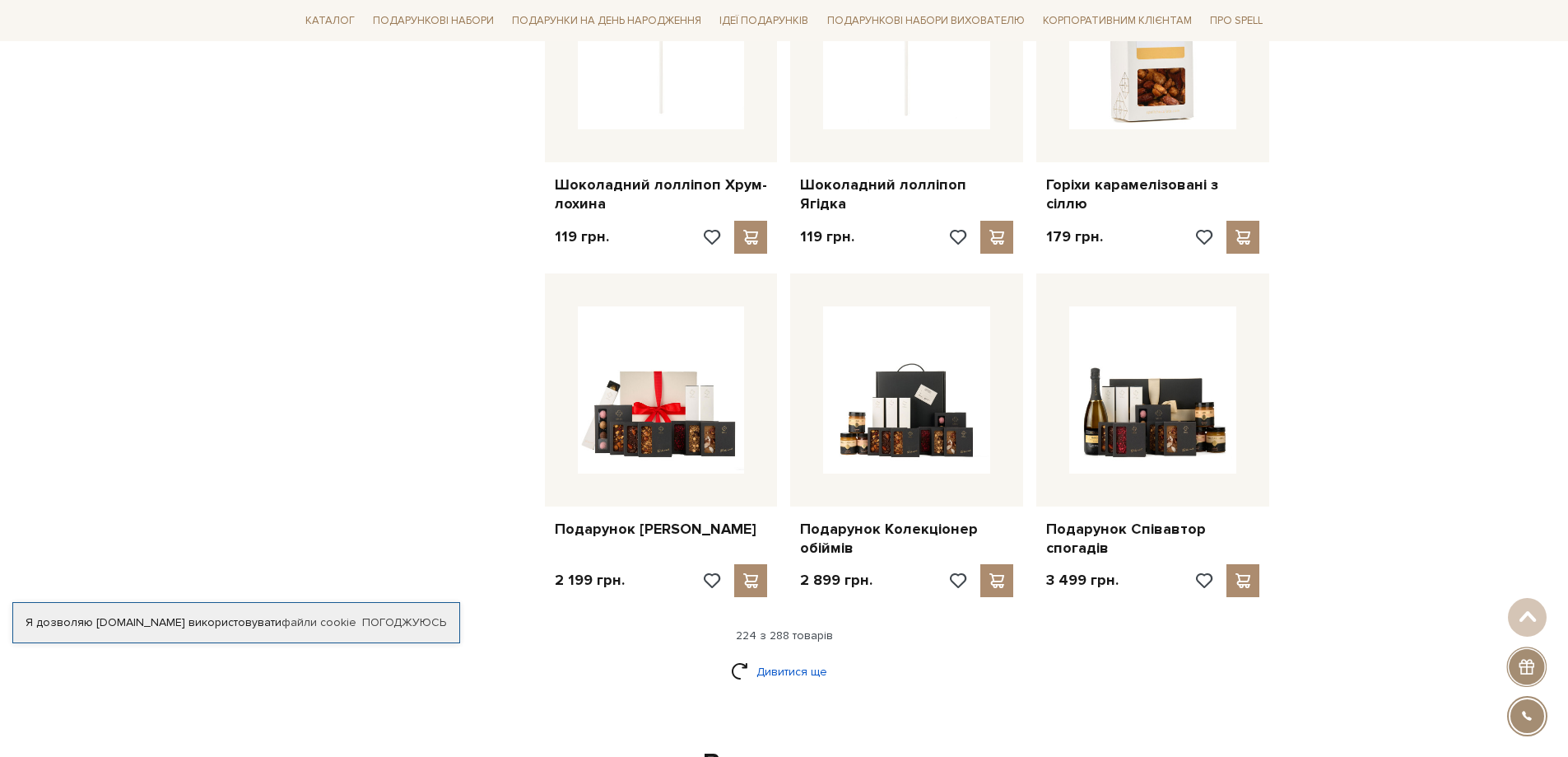
click at [755, 657] on link "Дивитися ще" at bounding box center [784, 671] width 107 height 29
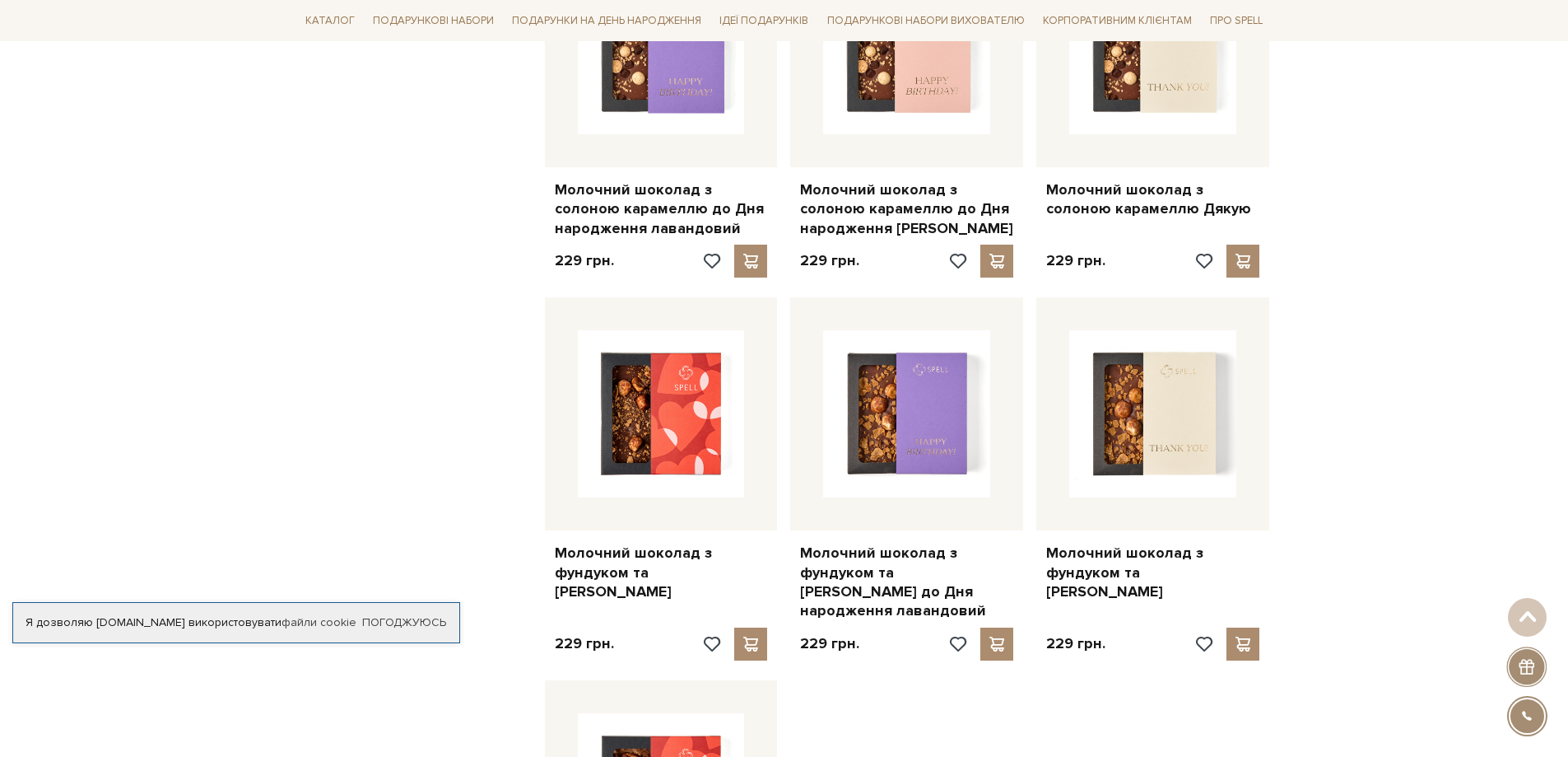
scroll to position [28322, 0]
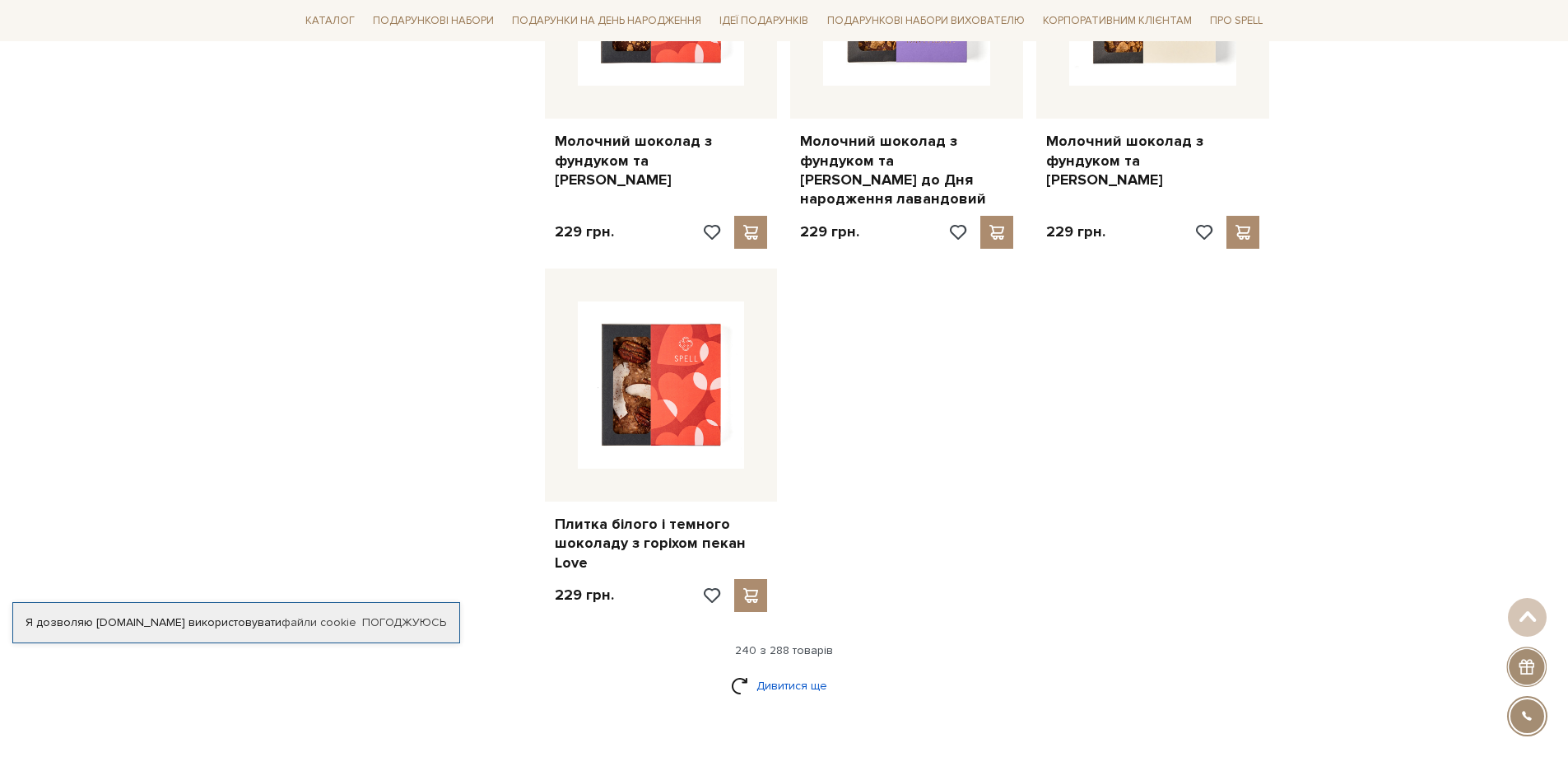
click at [784, 671] on link "Дивитися ще" at bounding box center [784, 685] width 107 height 29
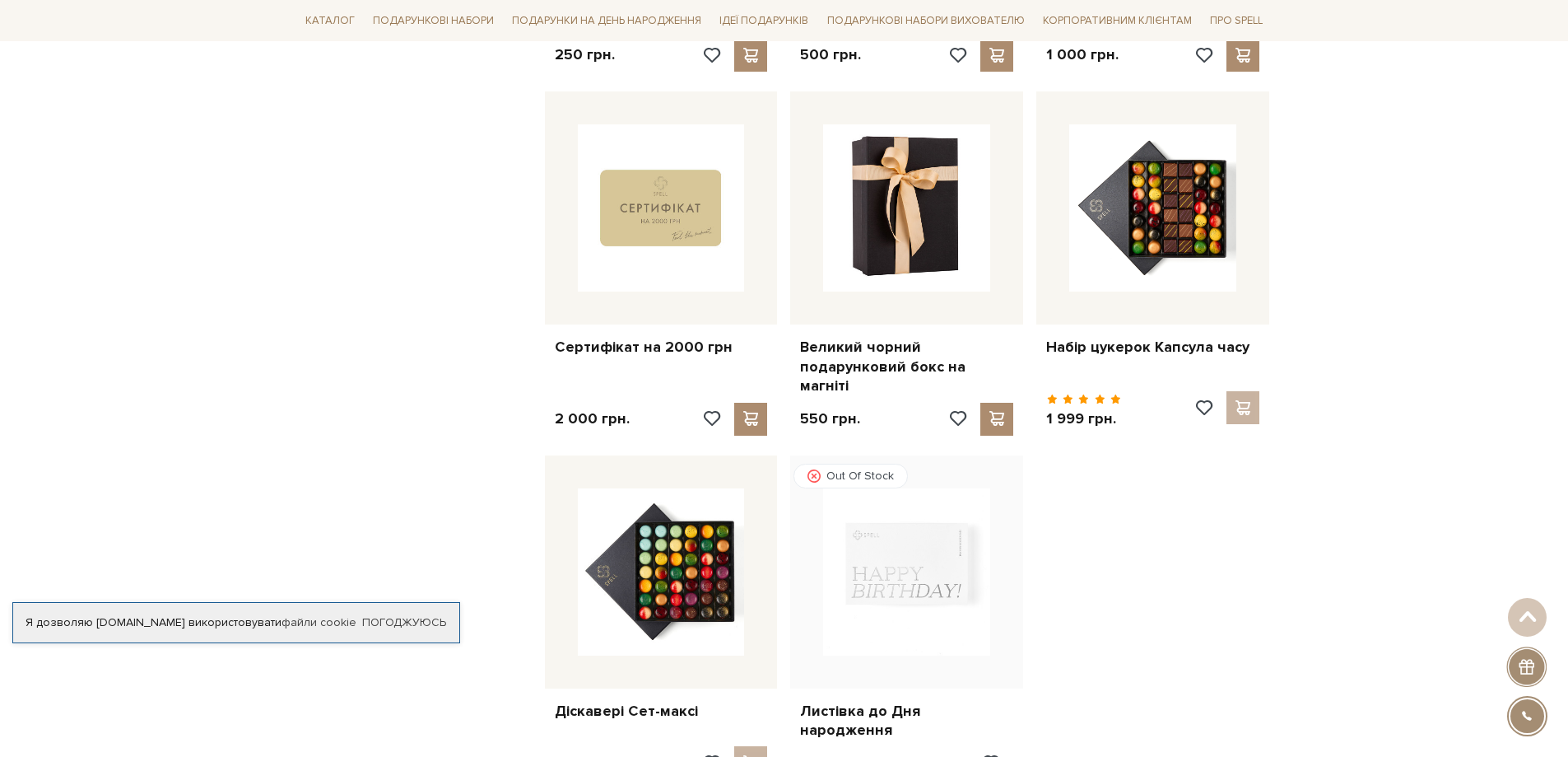
scroll to position [30133, 0]
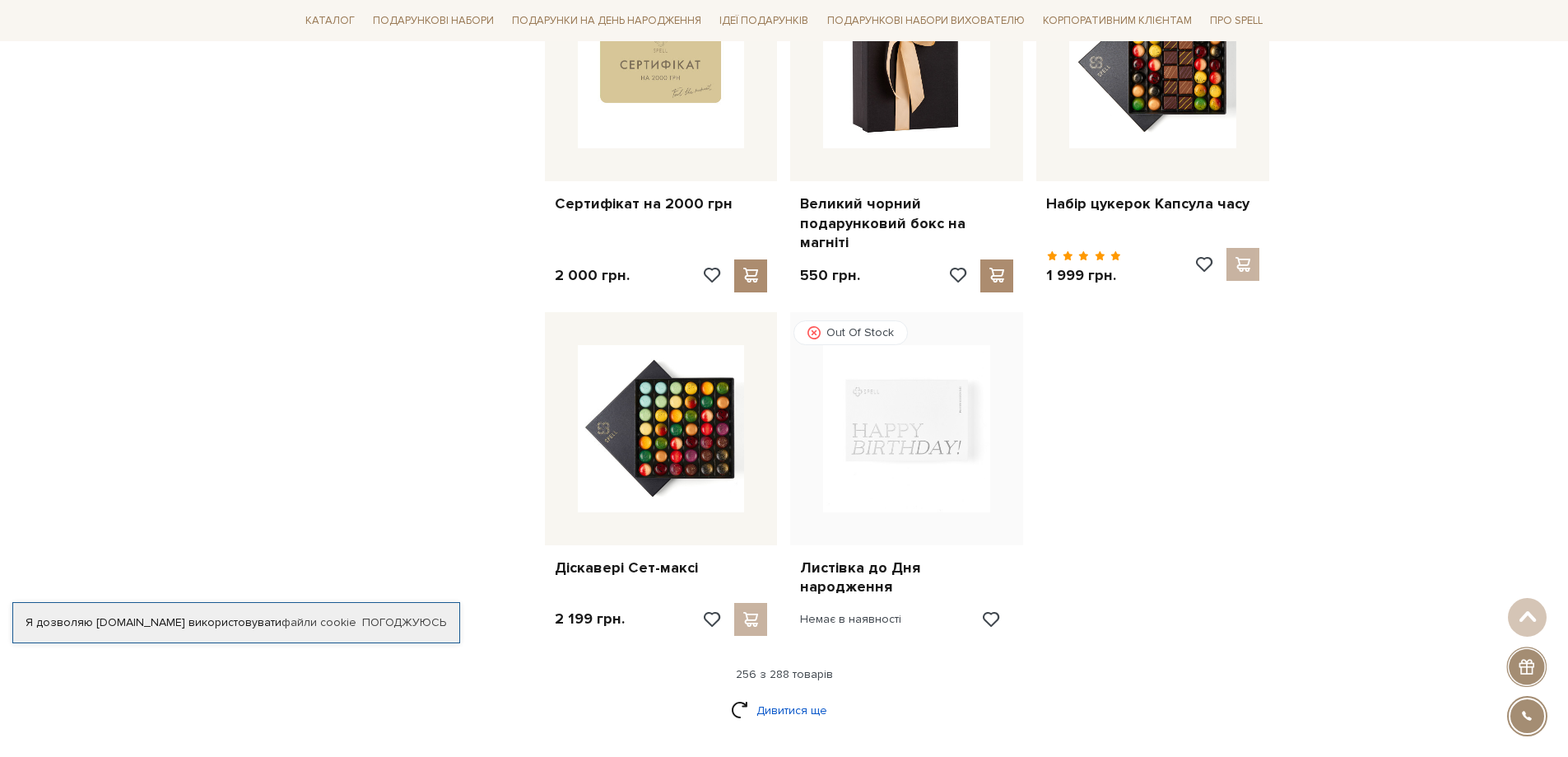
click at [781, 696] on link "Дивитися ще" at bounding box center [784, 709] width 107 height 29
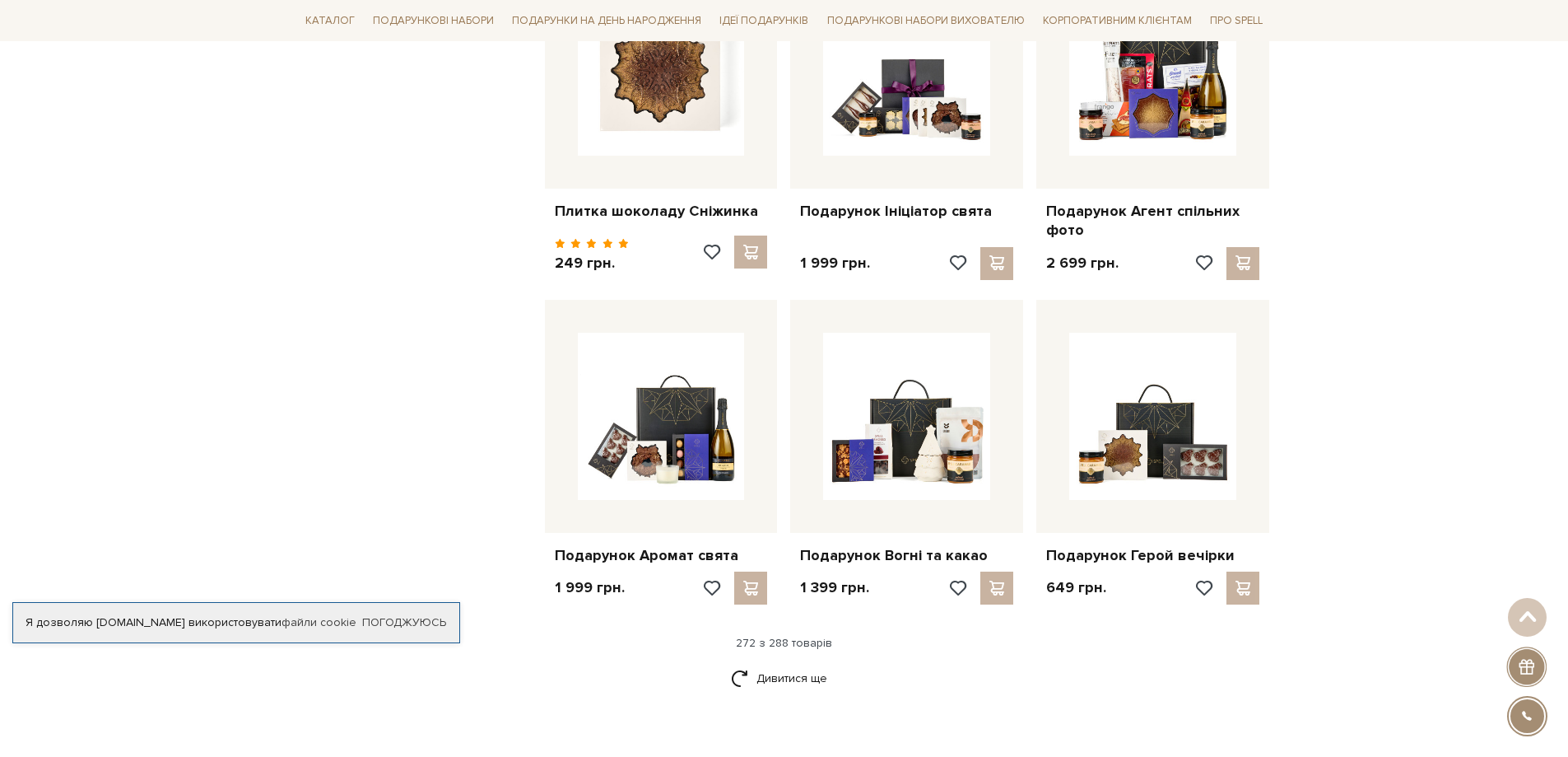
scroll to position [31944, 0]
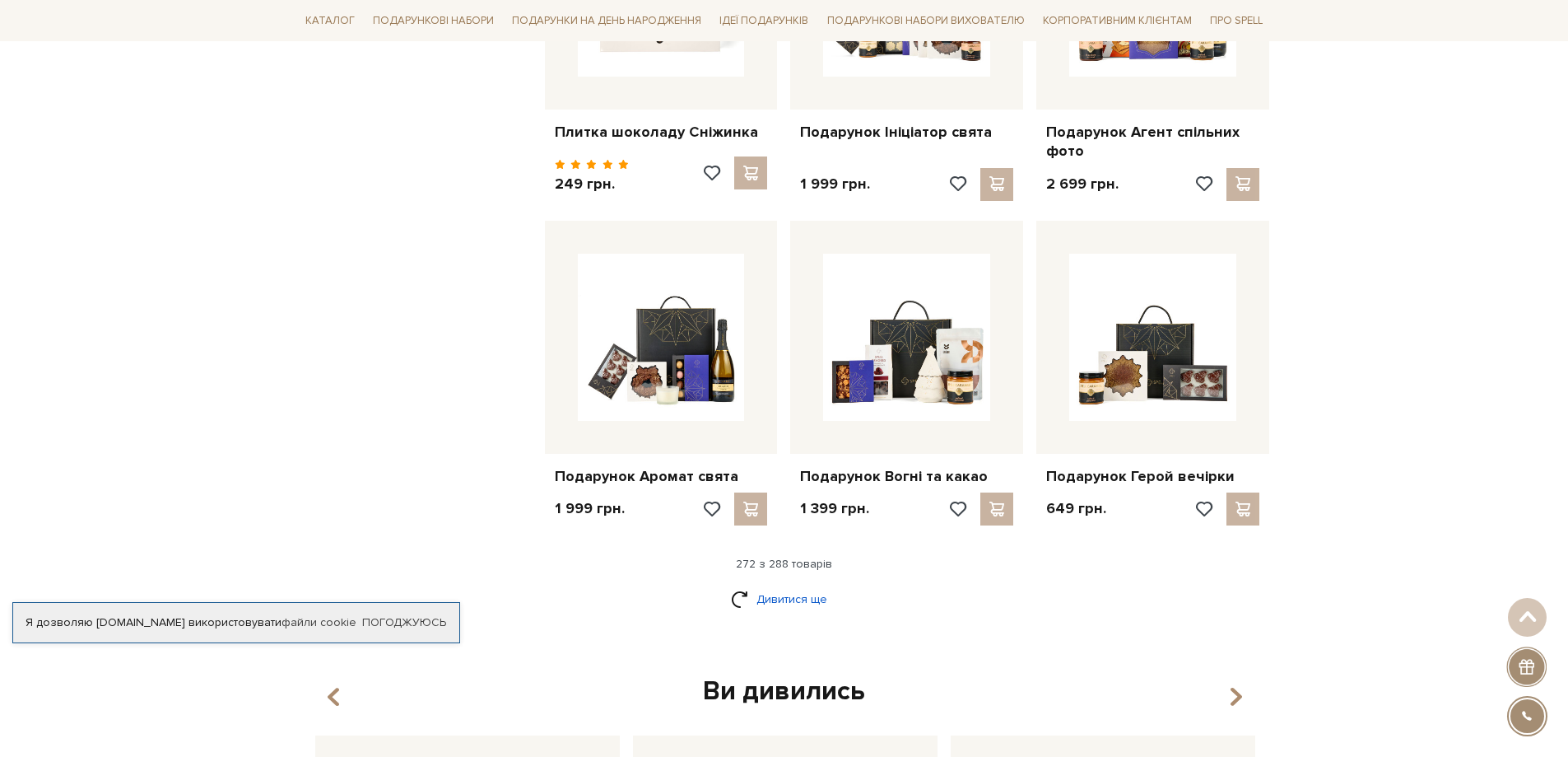
click at [814, 585] on link "Дивитися ще" at bounding box center [784, 598] width 107 height 29
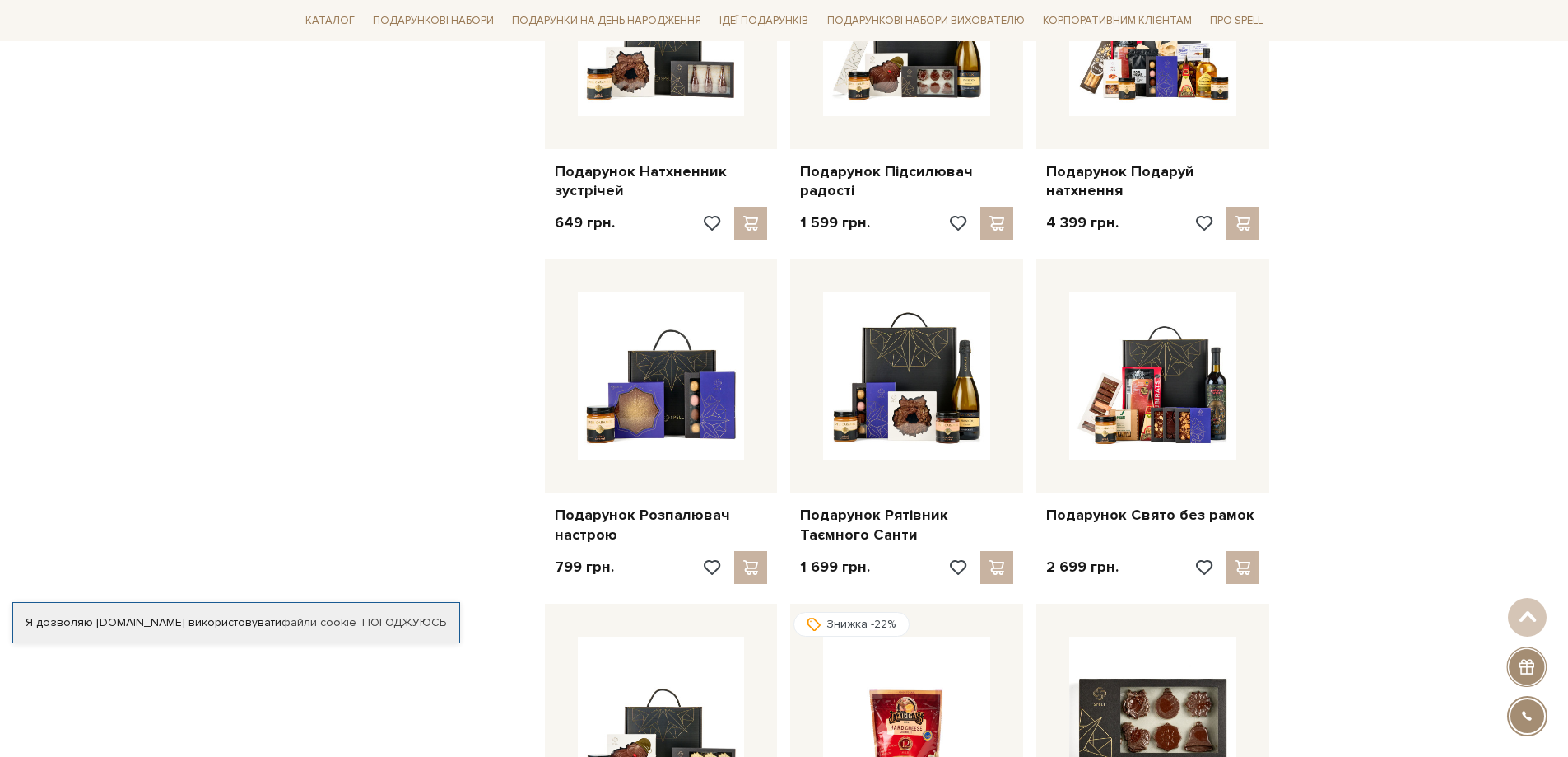
scroll to position [33673, 0]
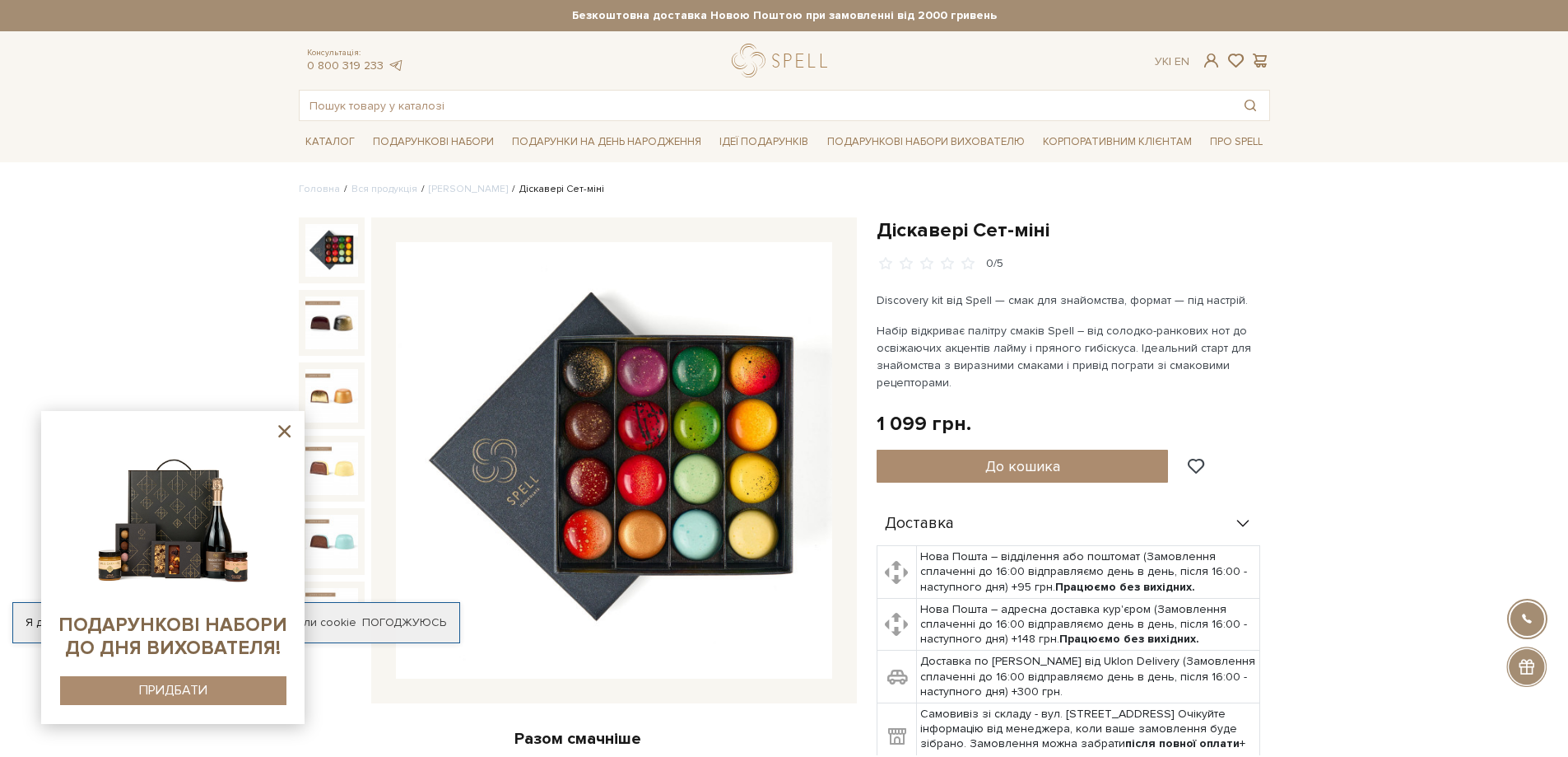
click at [650, 462] on img at bounding box center [614, 460] width 436 height 437
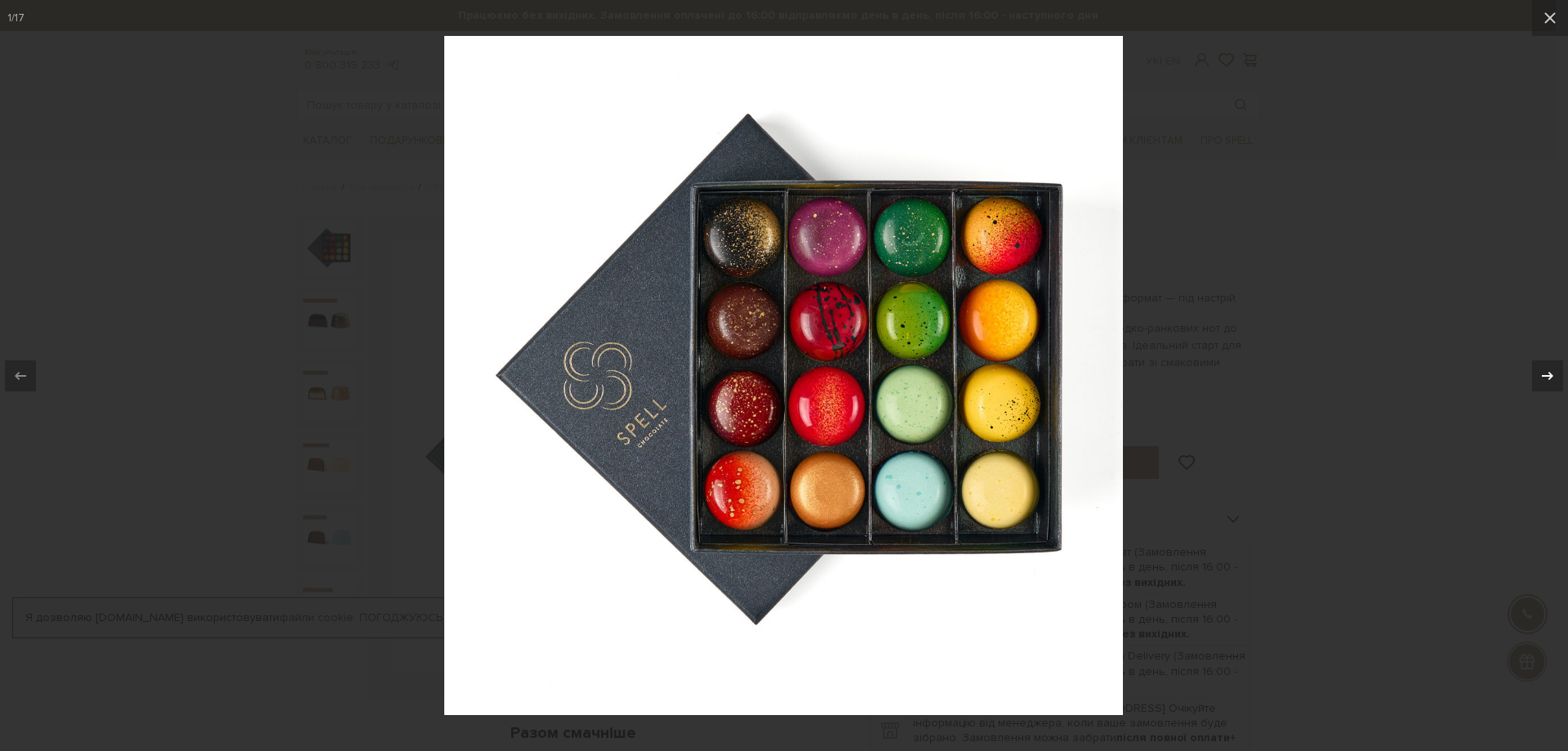
click at [1544, 369] on icon at bounding box center [1547, 376] width 20 height 20
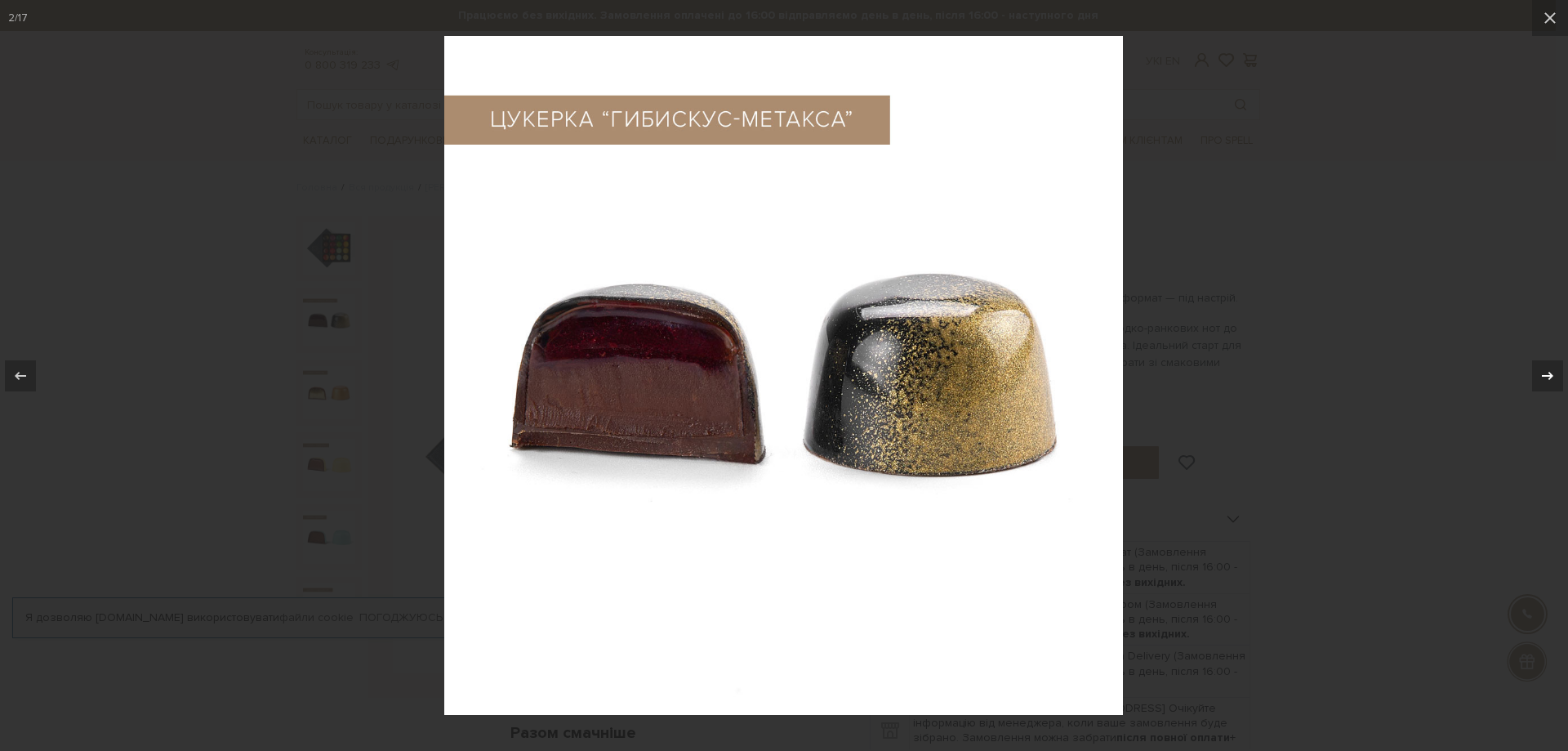
click at [1544, 369] on icon at bounding box center [1547, 376] width 20 height 20
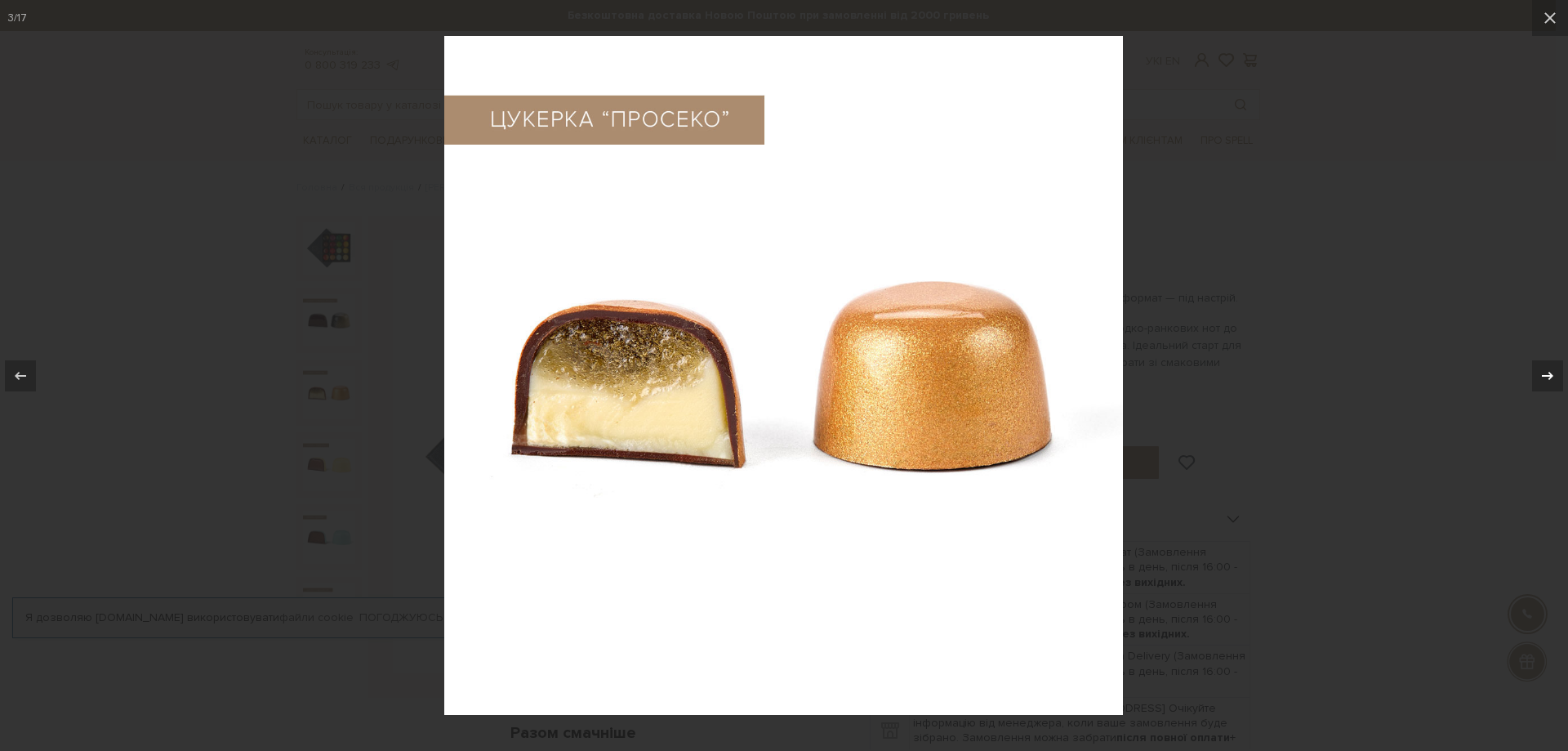
click at [1544, 369] on icon at bounding box center [1547, 376] width 20 height 20
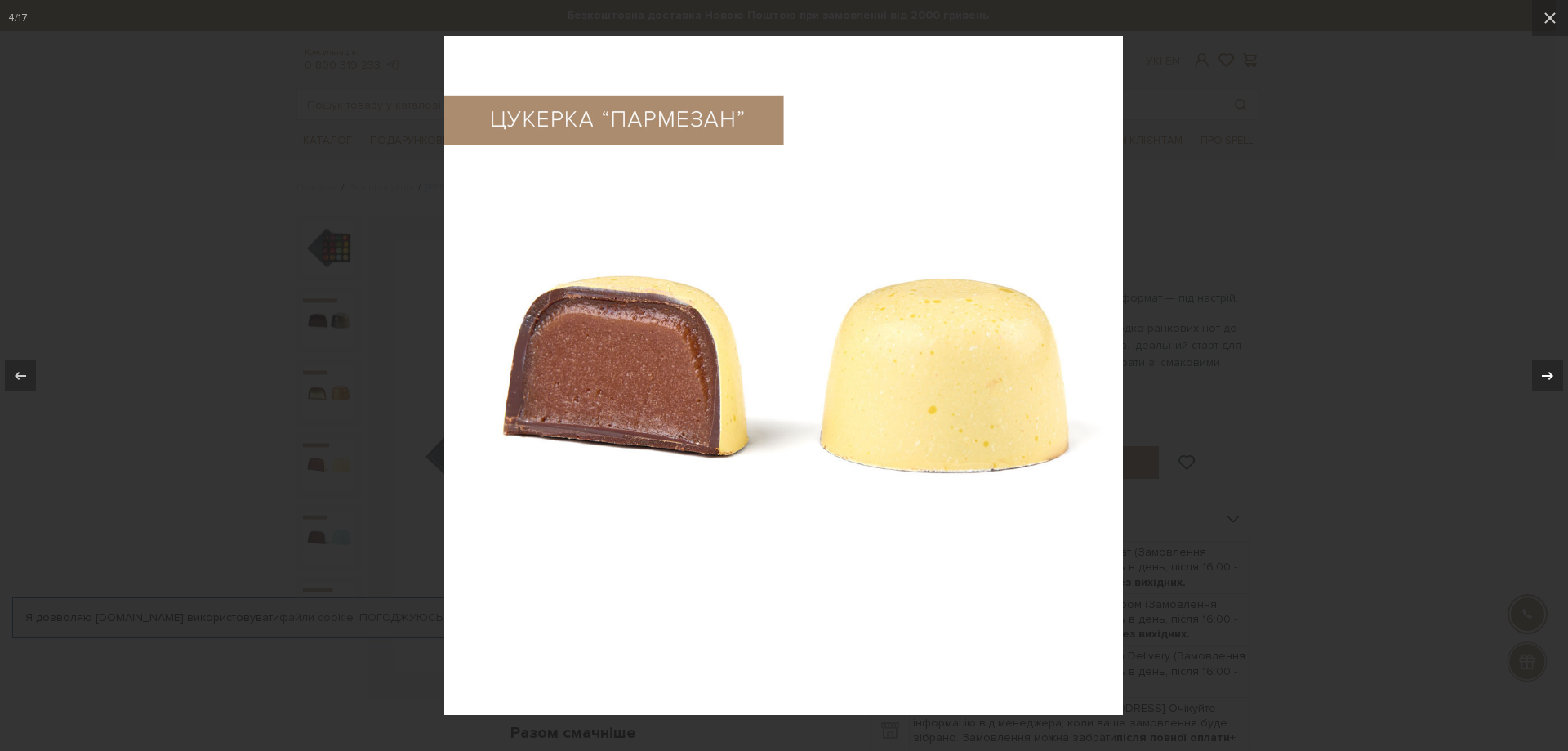
click at [1544, 369] on icon at bounding box center [1547, 376] width 20 height 20
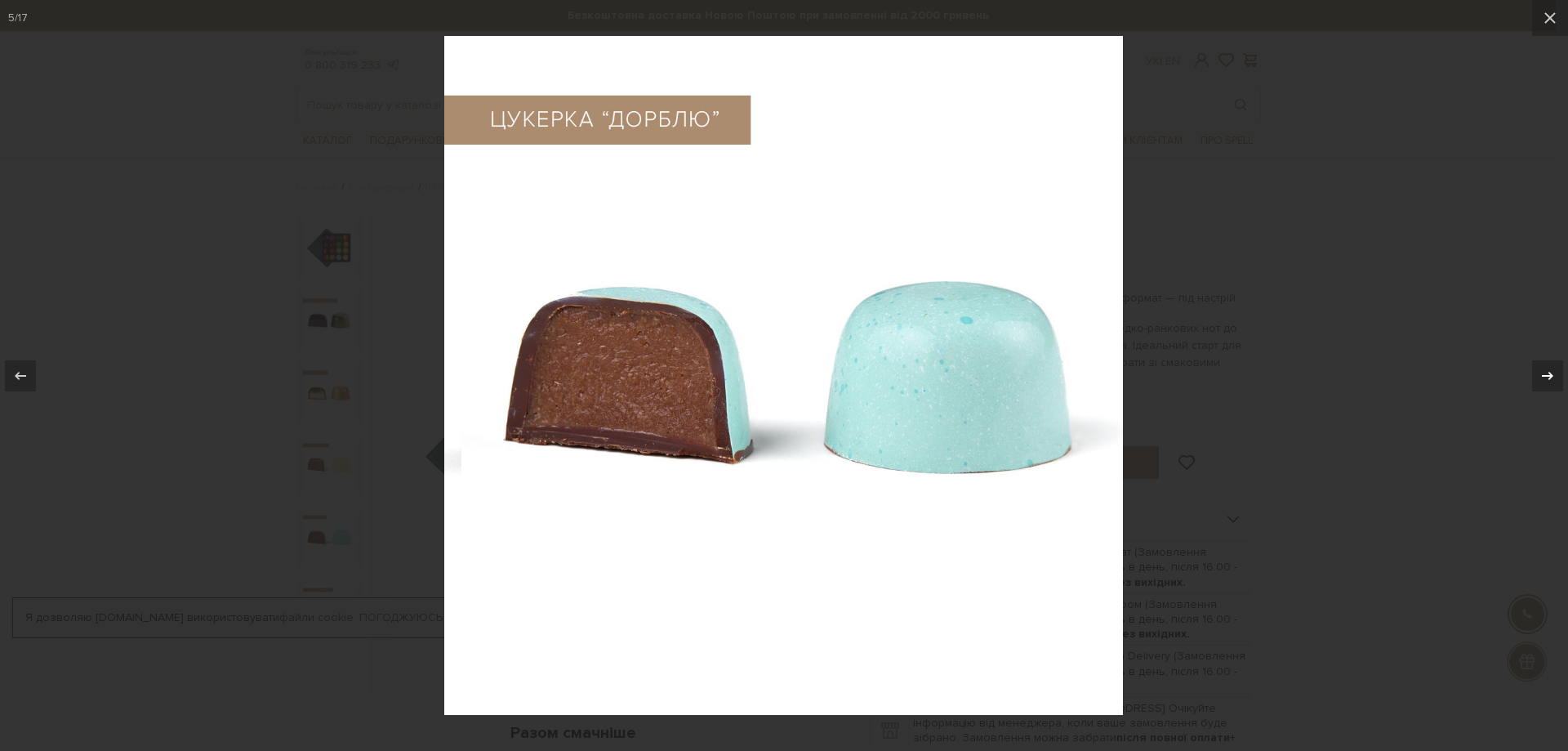
click at [1544, 369] on icon at bounding box center [1547, 376] width 20 height 20
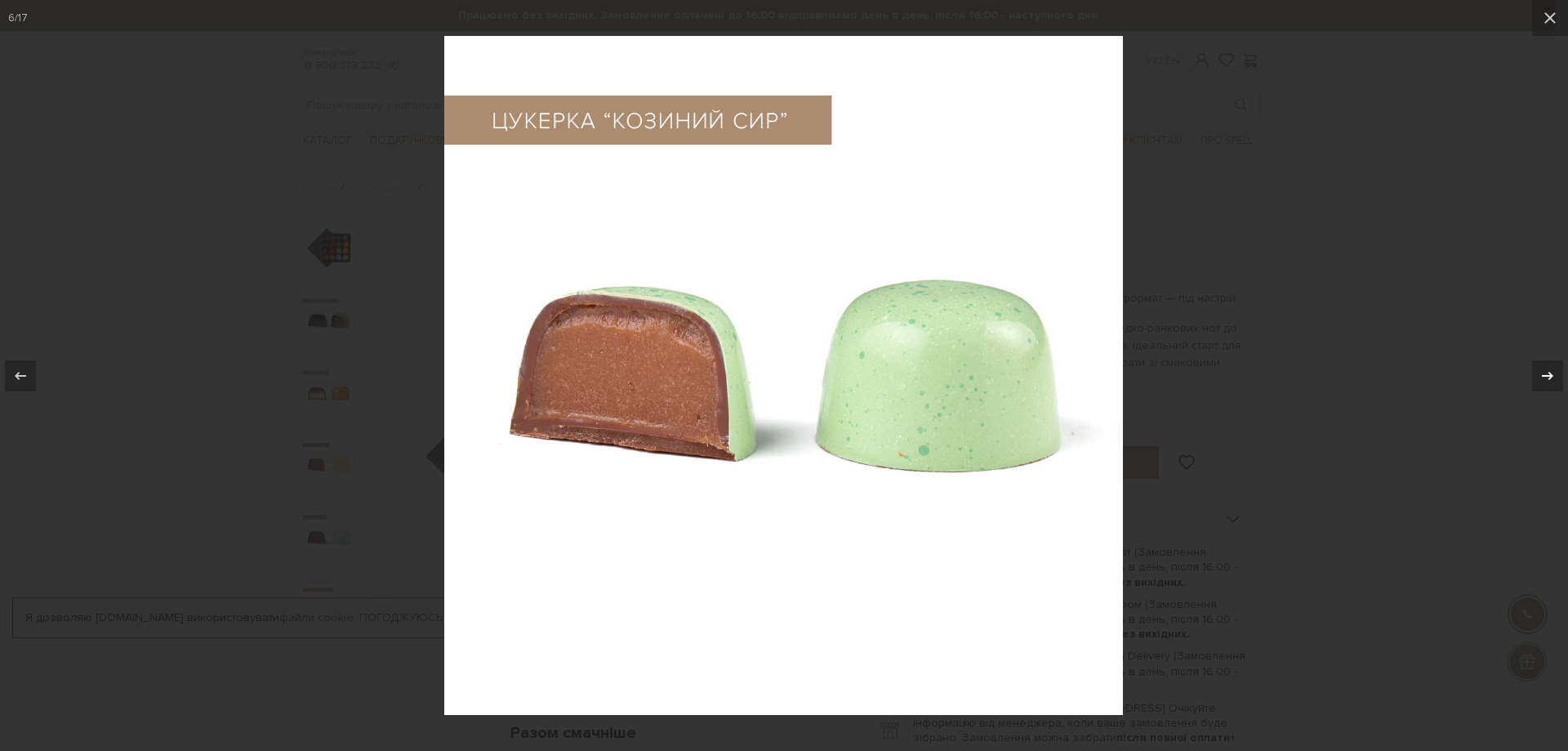
click at [1544, 369] on icon at bounding box center [1547, 376] width 20 height 20
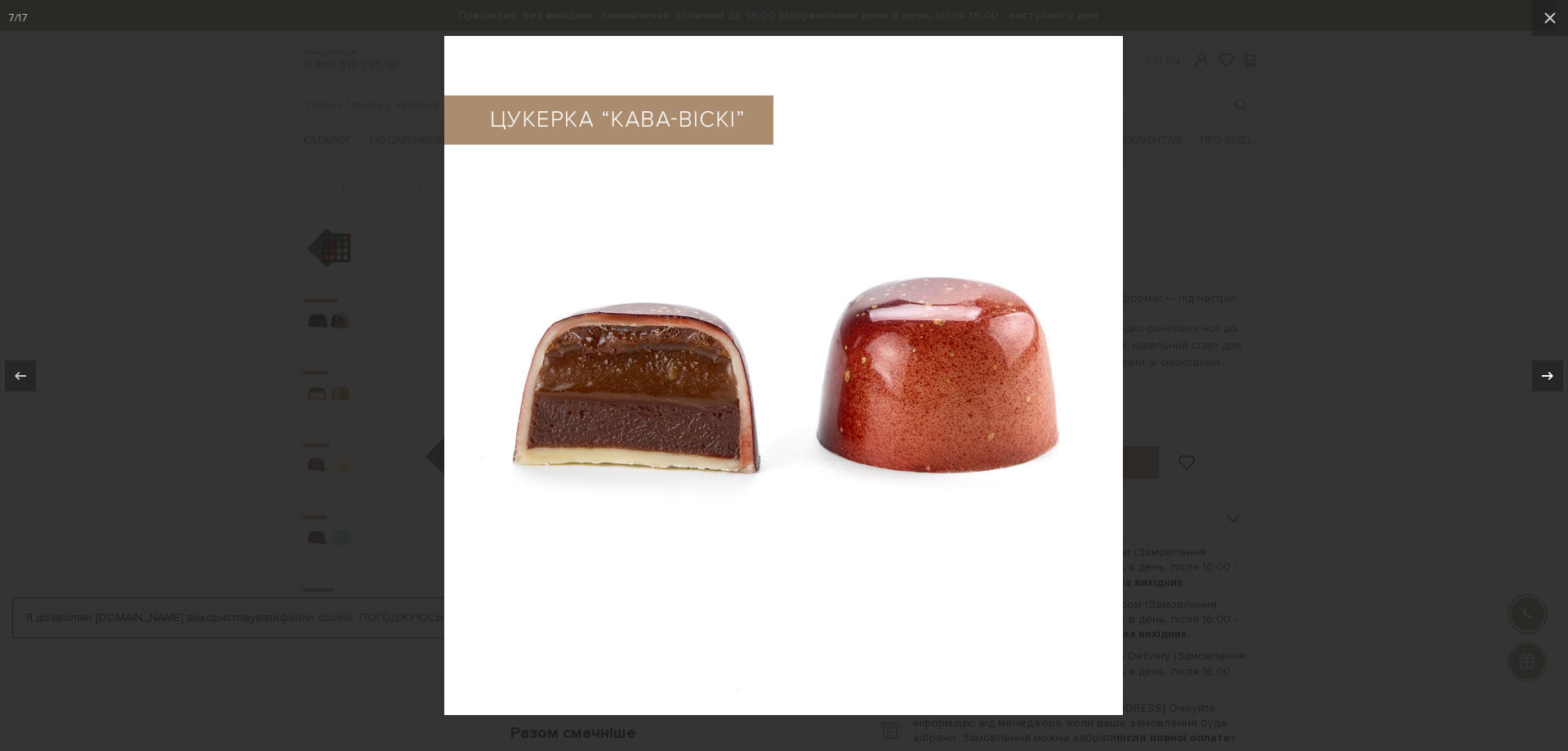
click at [1544, 369] on icon at bounding box center [1547, 376] width 20 height 20
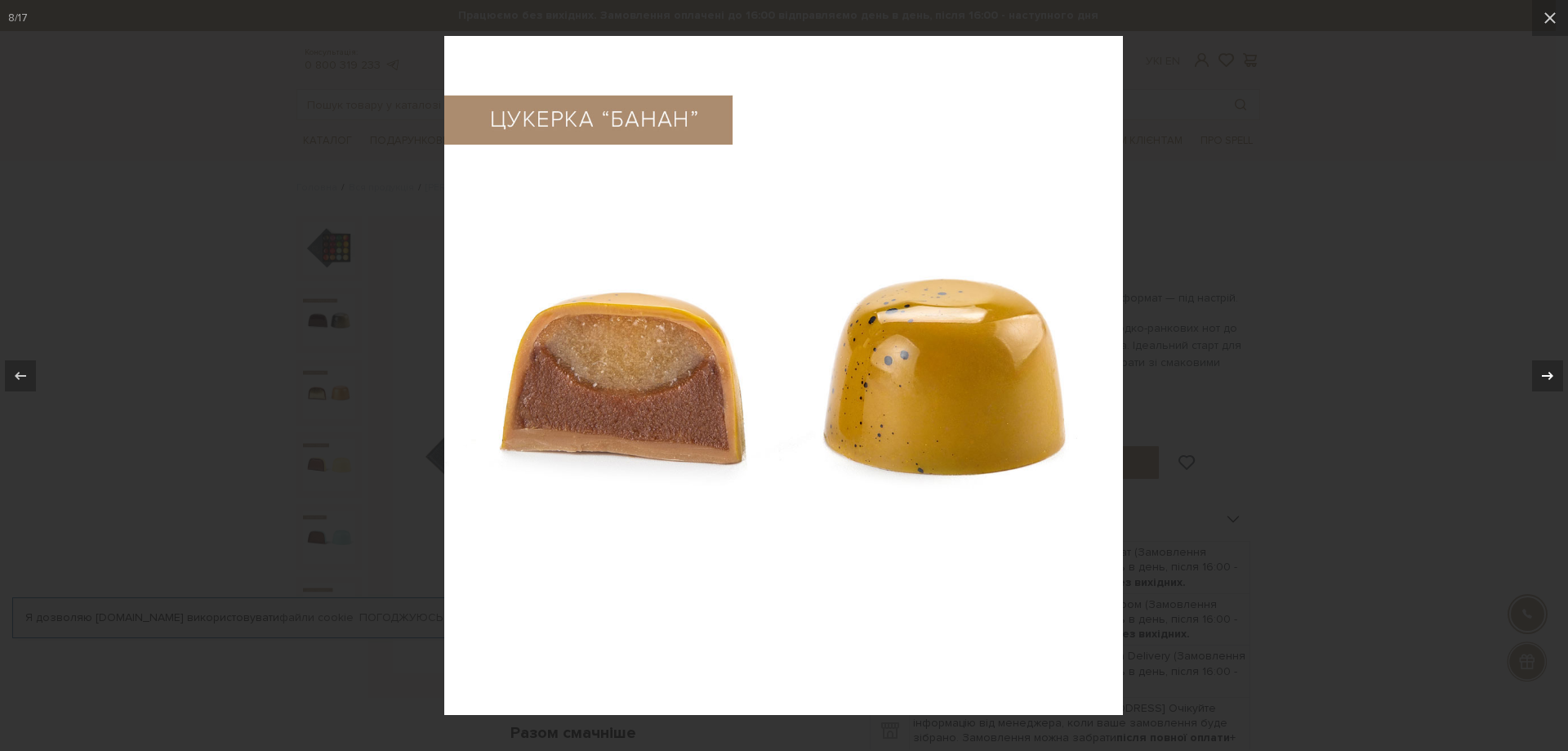
click at [1544, 369] on icon at bounding box center [1547, 376] width 20 height 20
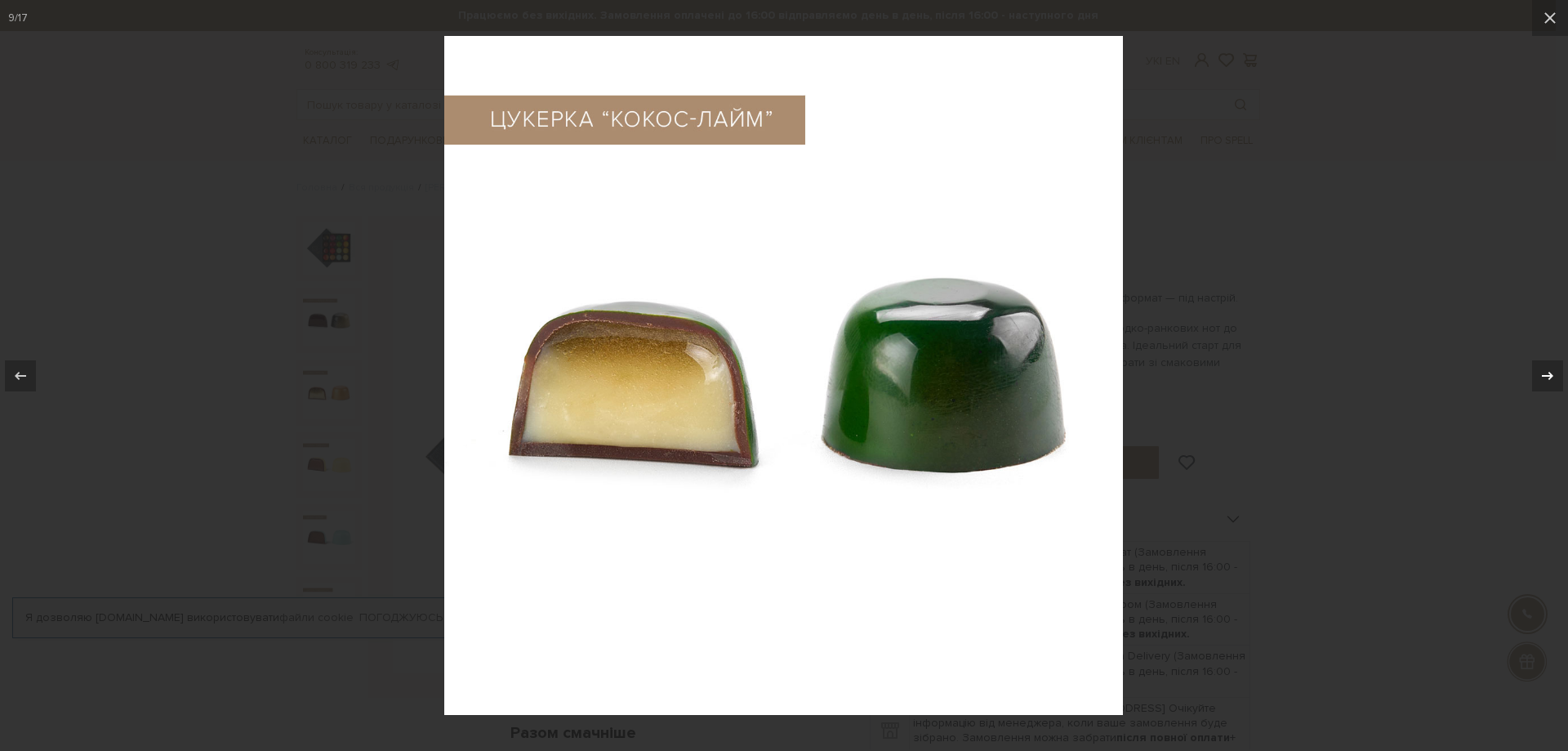
click at [1544, 369] on icon at bounding box center [1547, 376] width 20 height 20
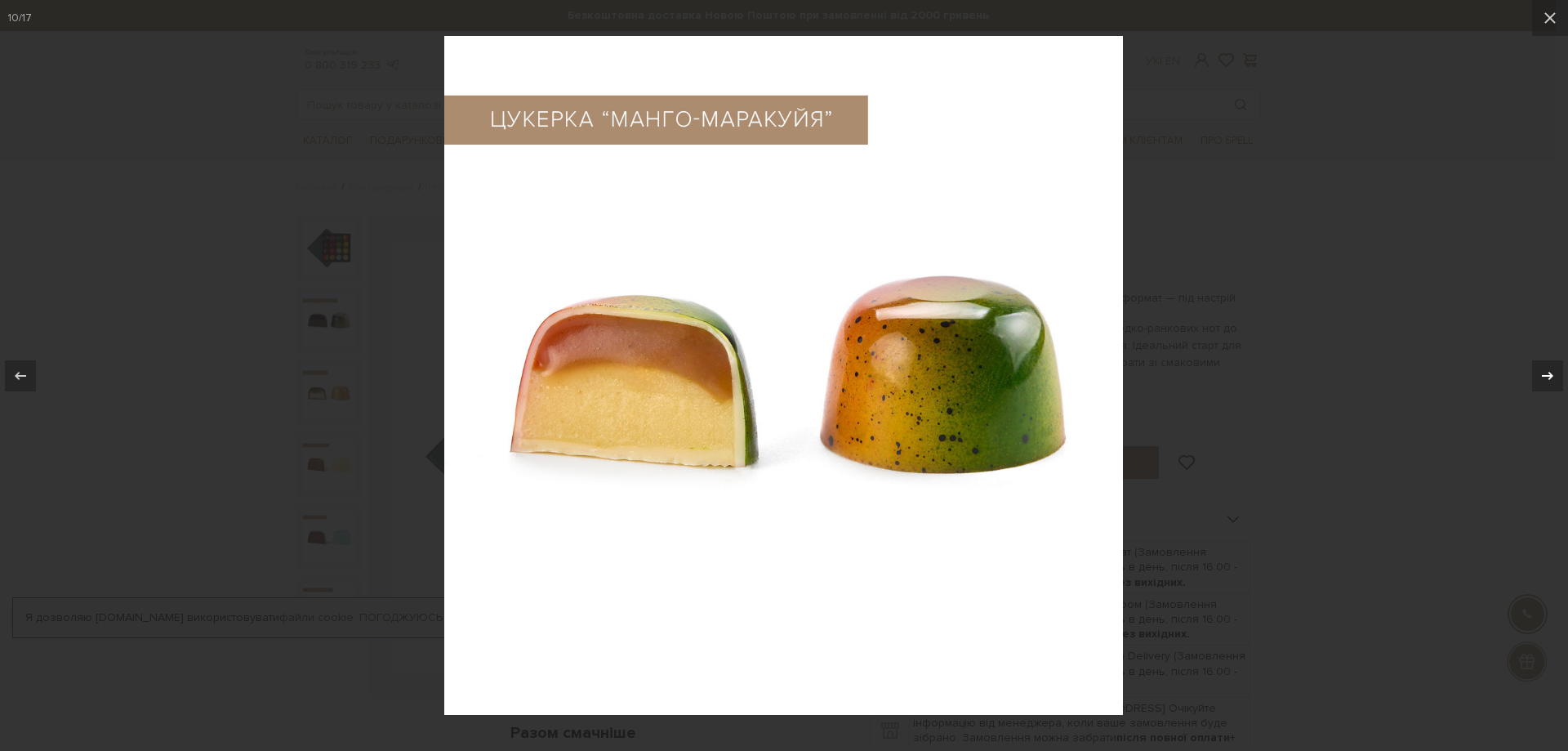
click at [1544, 369] on icon at bounding box center [1547, 376] width 20 height 20
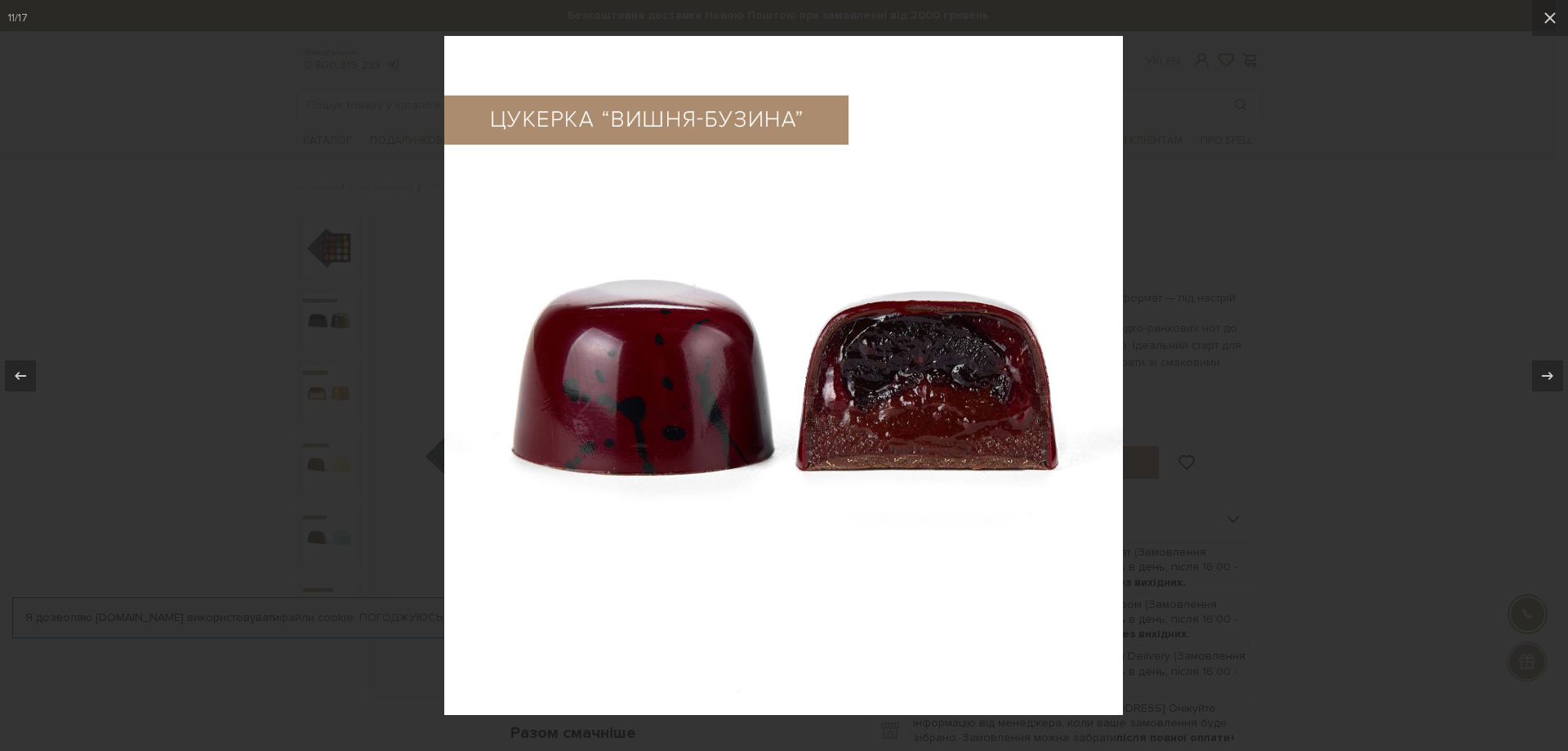
click at [1419, 399] on div at bounding box center [784, 376] width 1568 height 751
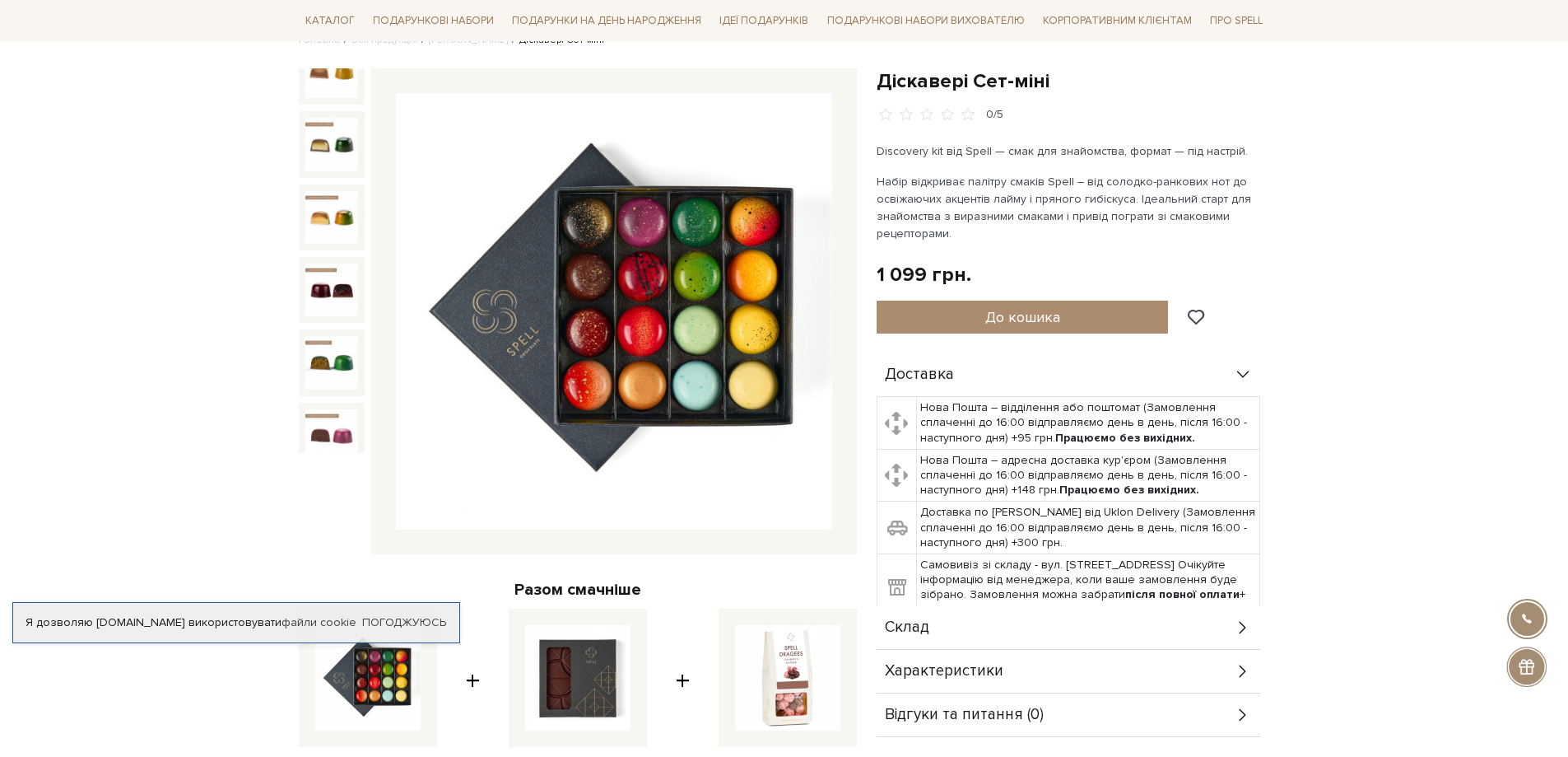
scroll to position [329, 0]
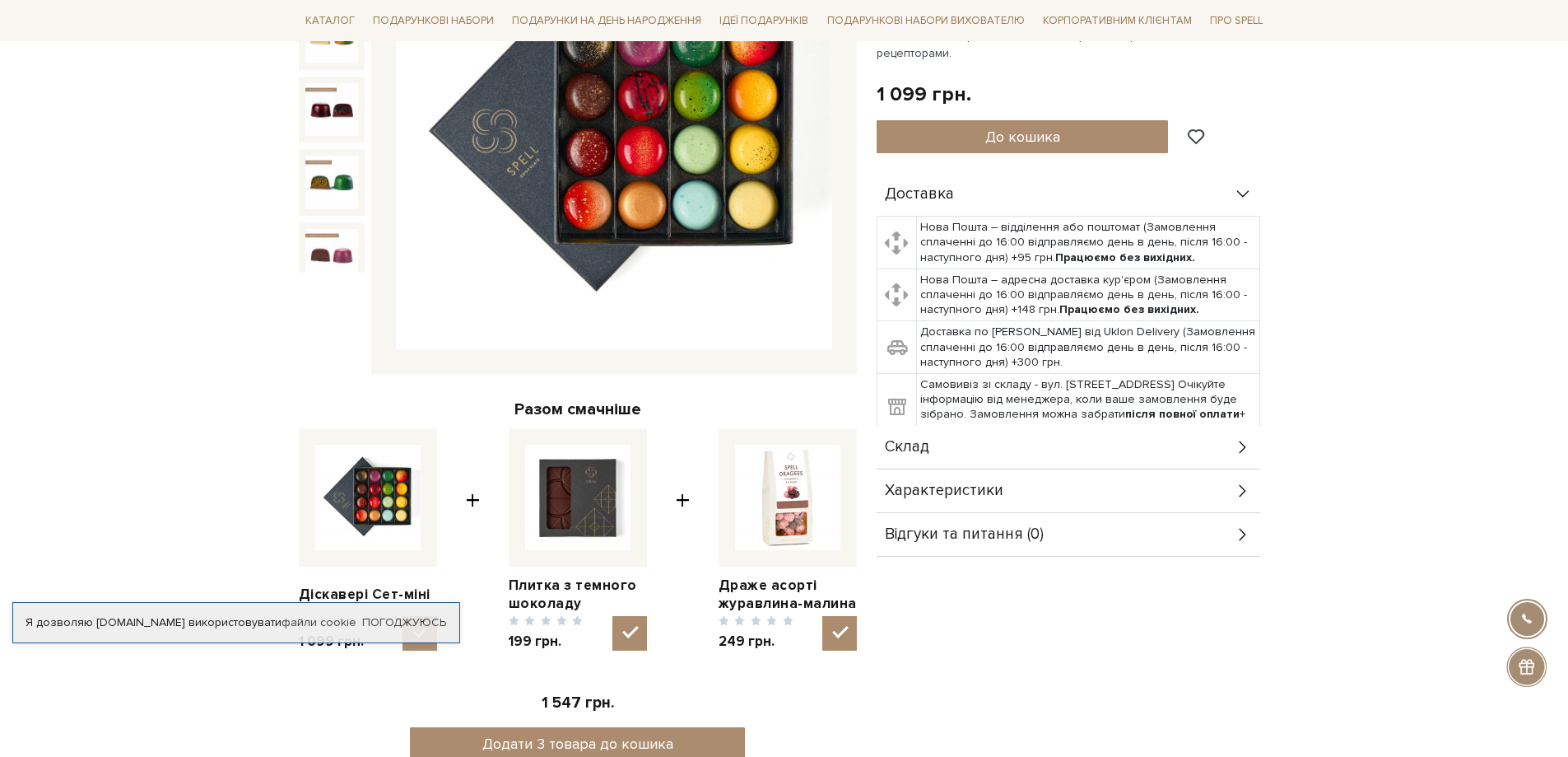
click at [1073, 437] on div "Склад" at bounding box center [1068, 446] width 384 height 42
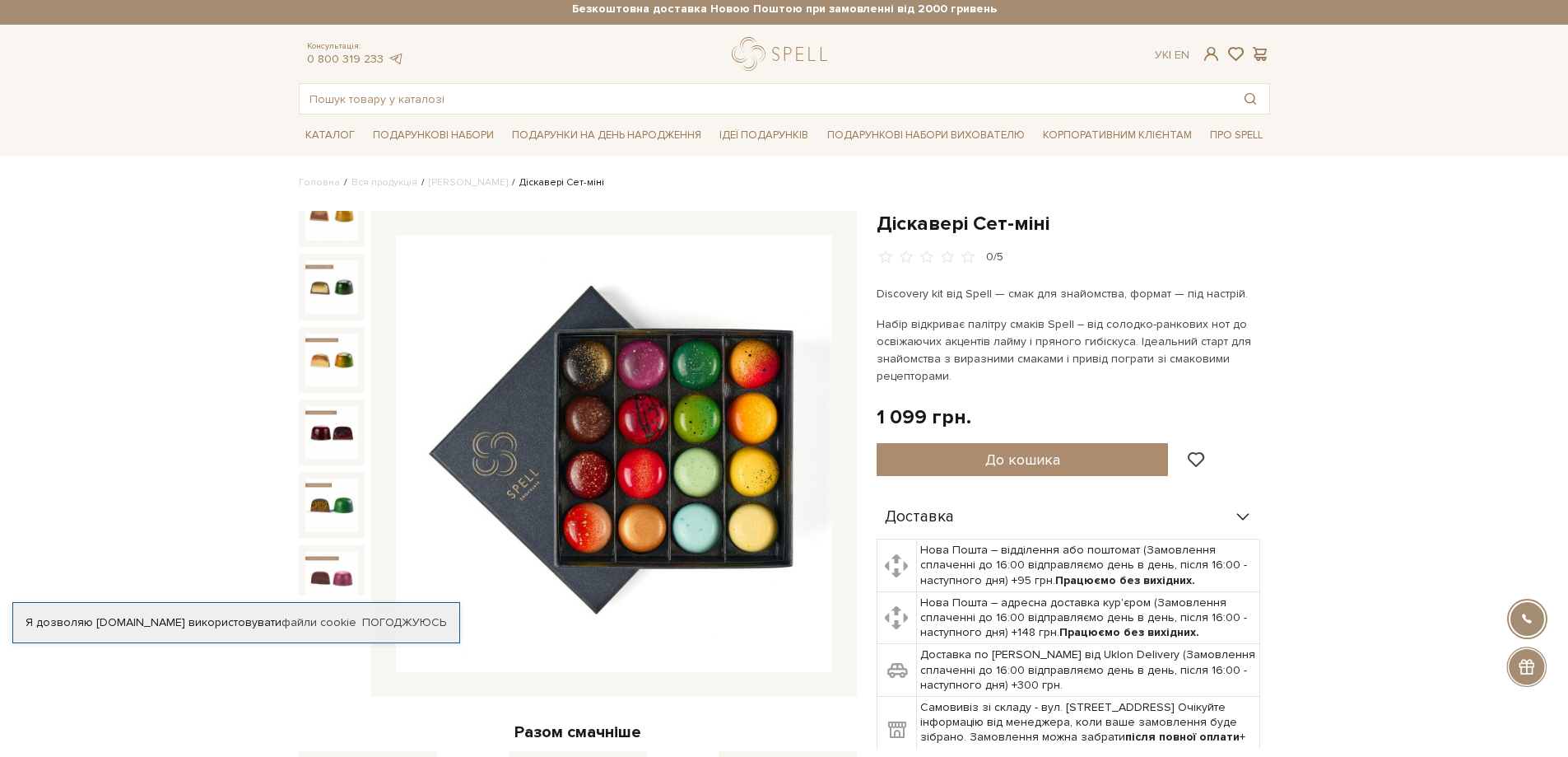
scroll to position [0, 0]
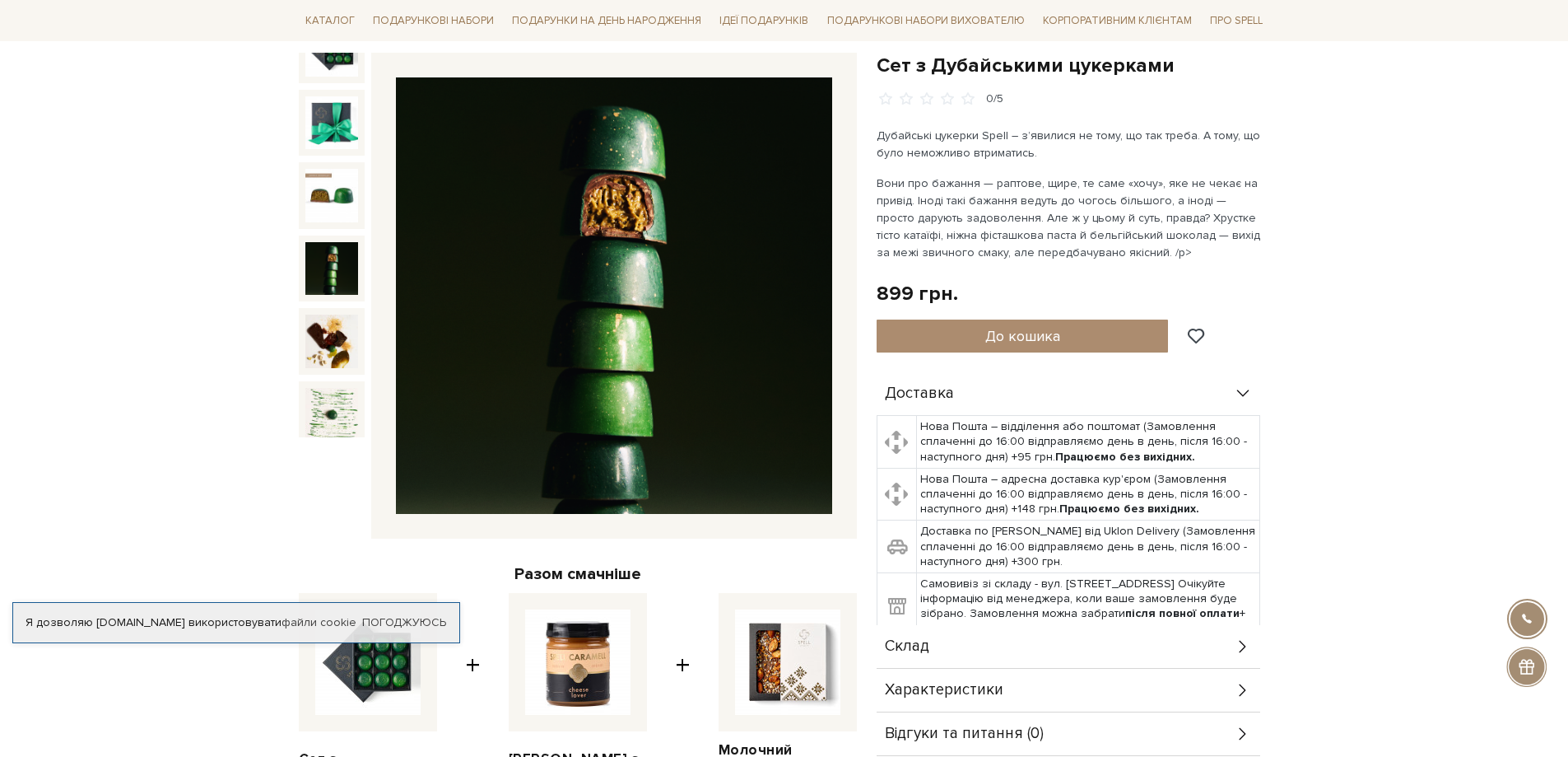
scroll to position [247, 0]
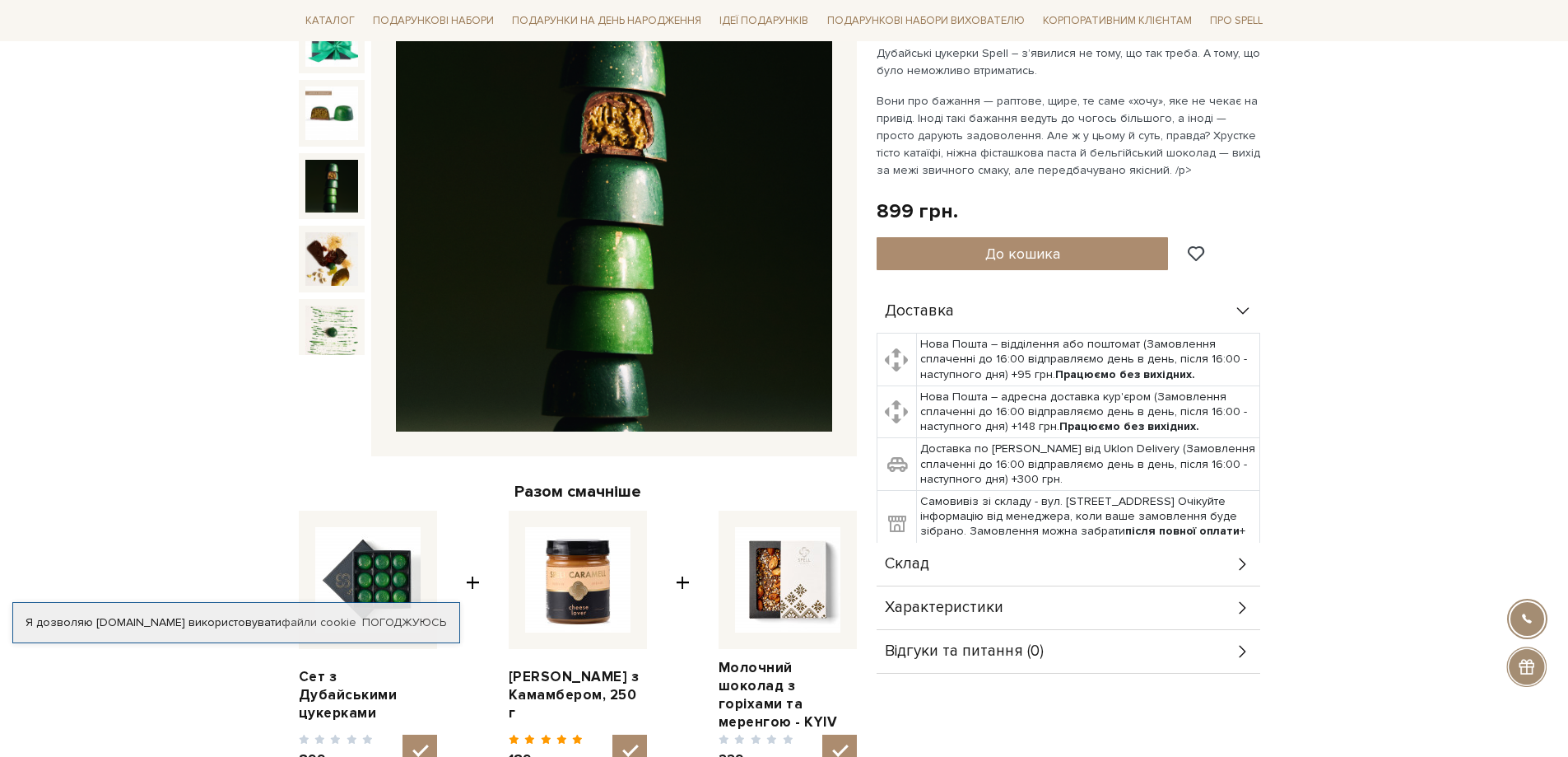
click at [1152, 563] on div "Склад" at bounding box center [1068, 563] width 384 height 42
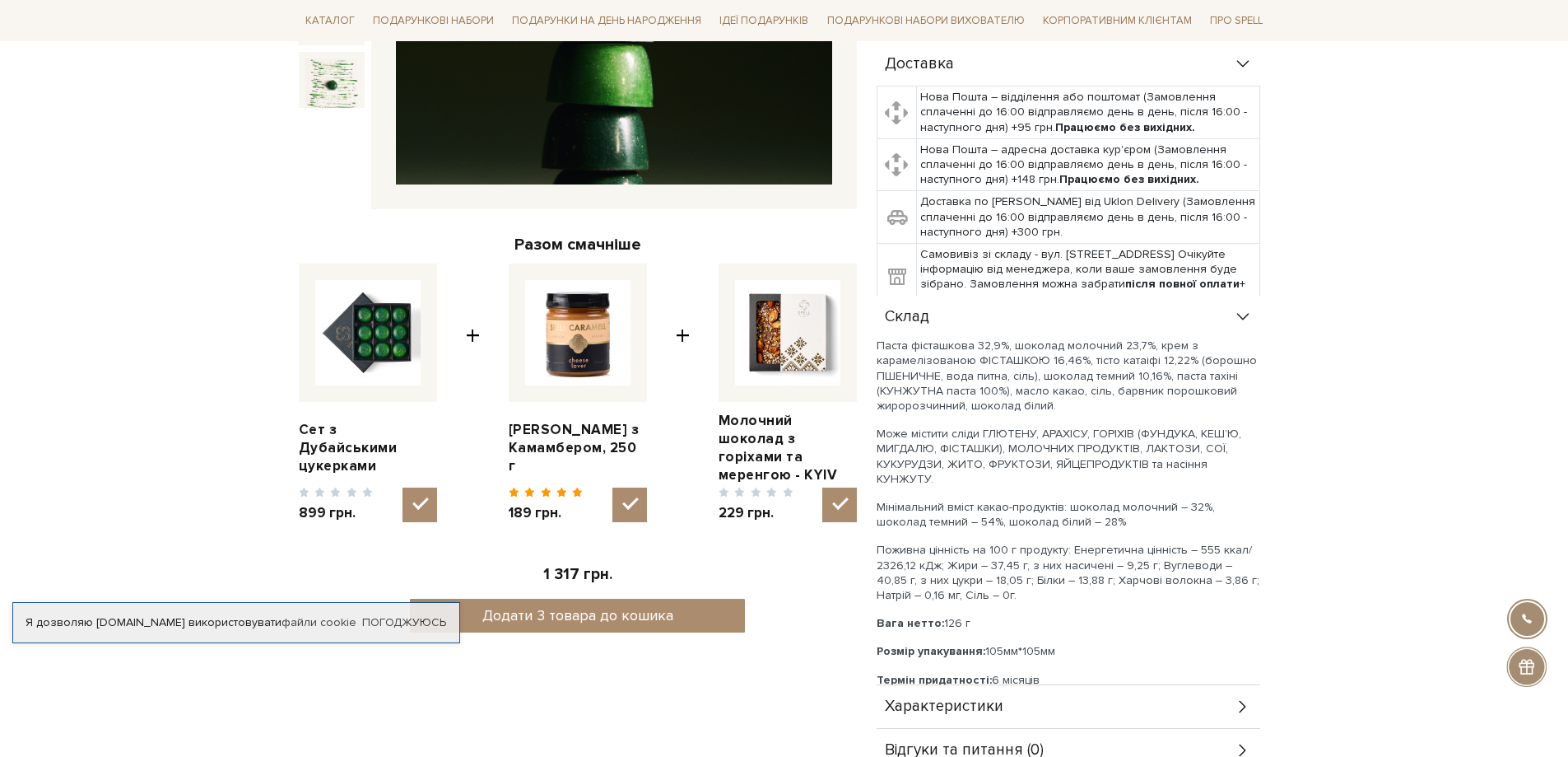
scroll to position [165, 0]
